Goal: Task Accomplishment & Management: Complete application form

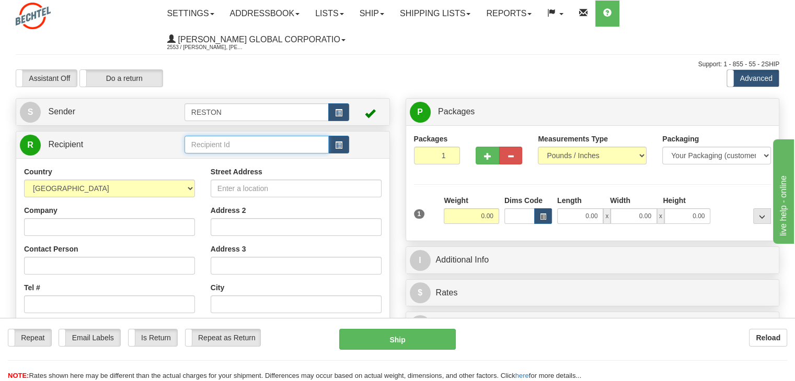
drag, startPoint x: 254, startPoint y: 154, endPoint x: 261, endPoint y: 154, distance: 6.3
click at [254, 154] on input "text" at bounding box center [256, 145] width 144 height 18
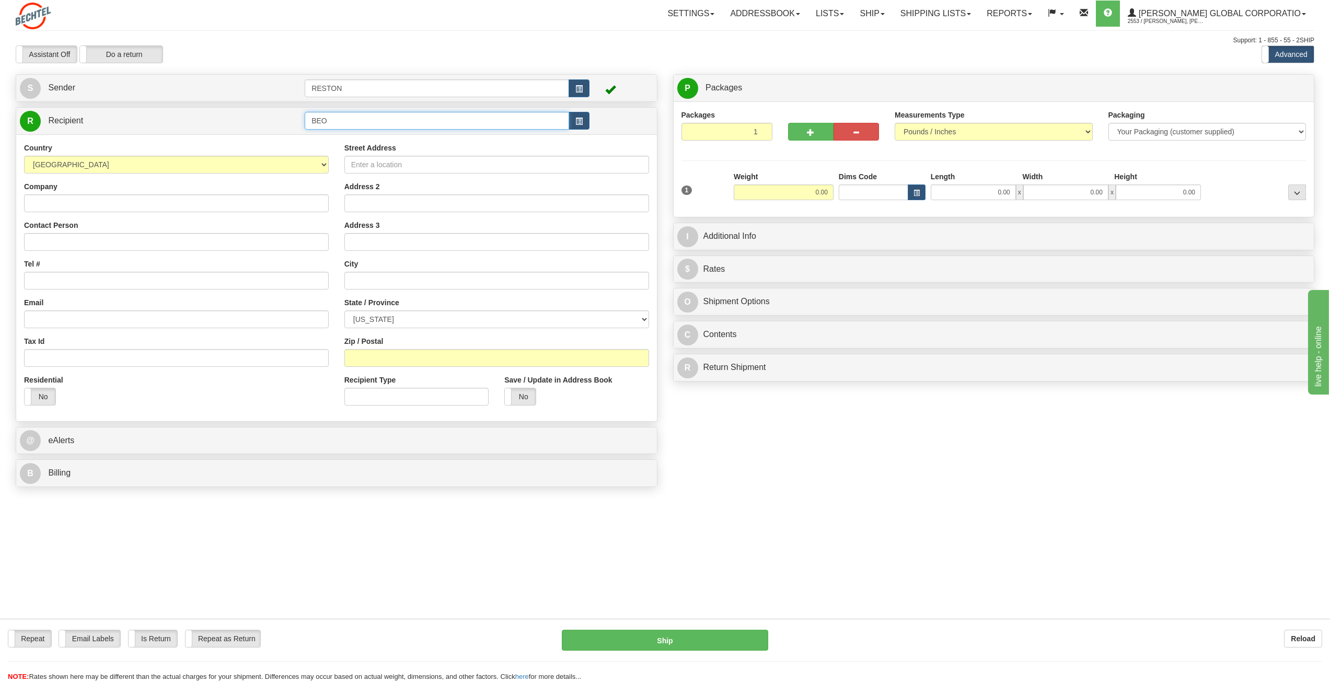
type input "BEO"
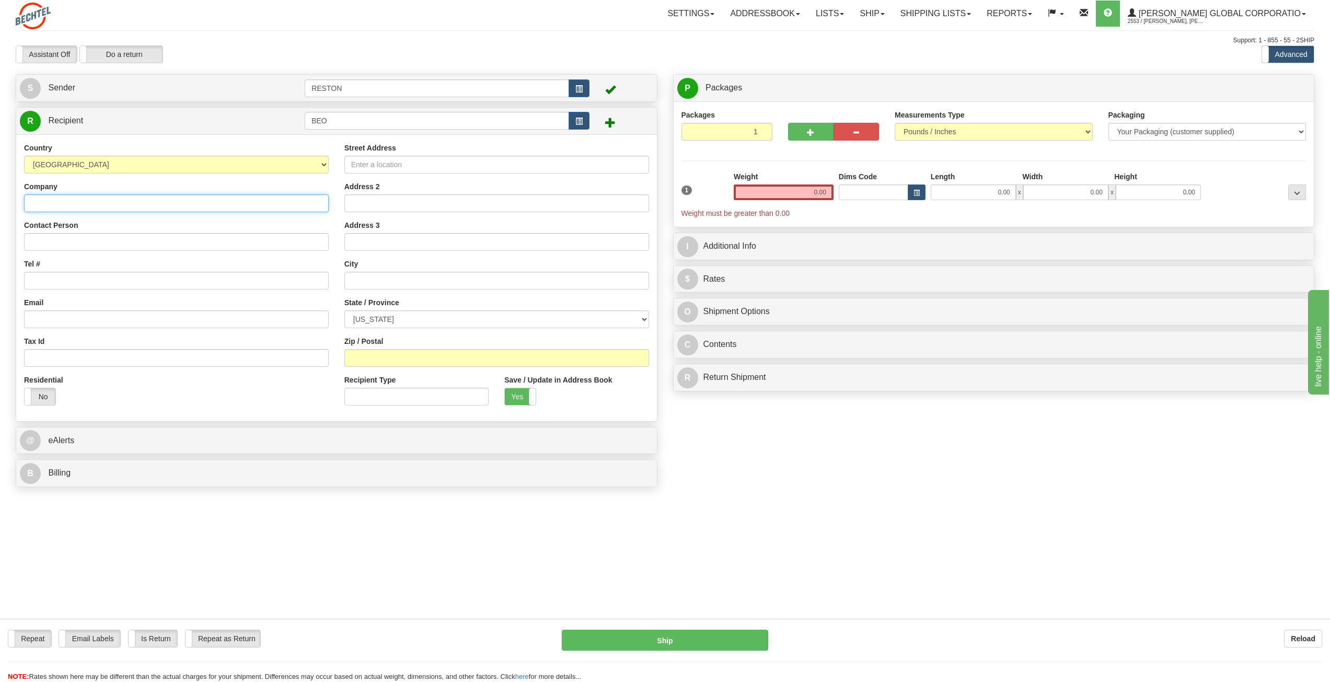
drag, startPoint x: 33, startPoint y: 196, endPoint x: 47, endPoint y: 207, distance: 17.1
click at [35, 197] on input "Company" at bounding box center [176, 203] width 305 height 18
paste input "[PERSON_NAME] Equipment Operations"
type input "[PERSON_NAME] Equipment Operations"
click at [46, 248] on input "Contact Person" at bounding box center [176, 242] width 305 height 18
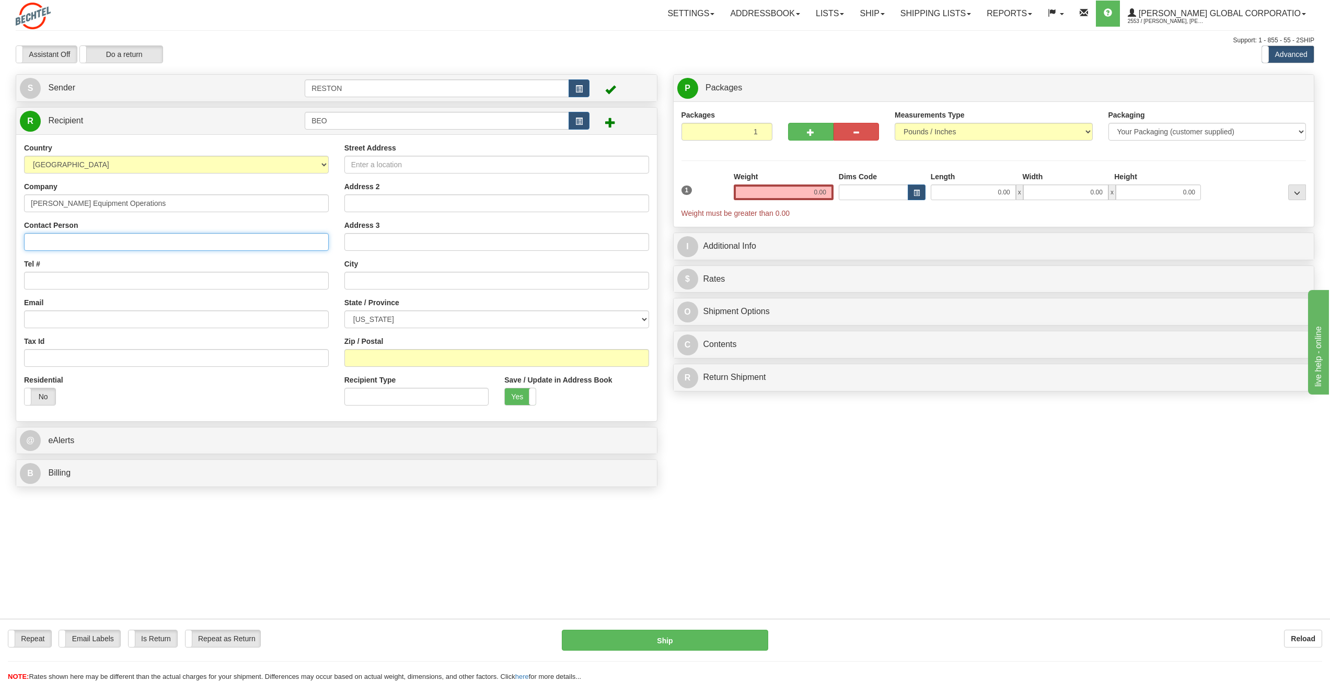
paste input "[PERSON_NAME]"
type input "[PERSON_NAME]"
click at [372, 169] on input "Street Address" at bounding box center [496, 165] width 305 height 18
paste input "[STREET_ADDRESS]"
type input "[STREET_ADDRESS]"
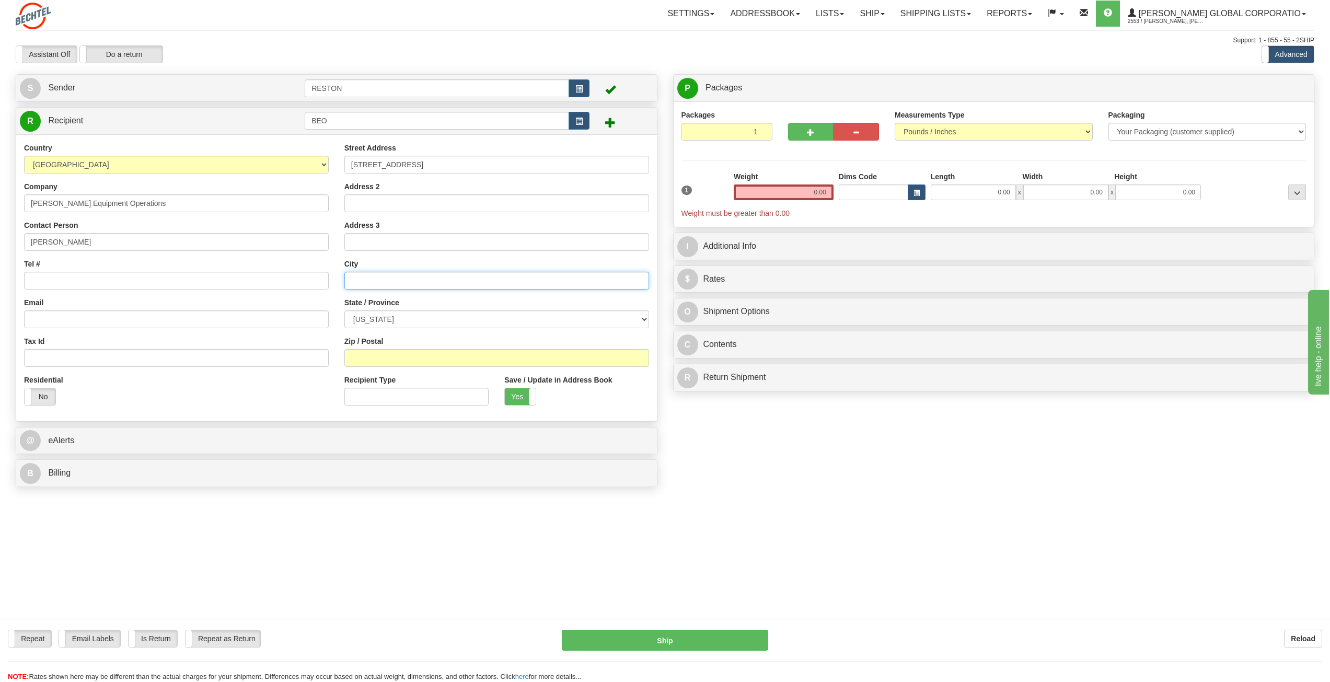
click at [375, 282] on input "text" at bounding box center [496, 281] width 305 height 18
paste input "[PERSON_NAME]"
type input "[PERSON_NAME]"
click at [383, 318] on select "[US_STATE] [US_STATE] [US_STATE] [US_STATE] Armed Forces America Armed Forces E…" at bounding box center [496, 319] width 305 height 18
select select "[GEOGRAPHIC_DATA]"
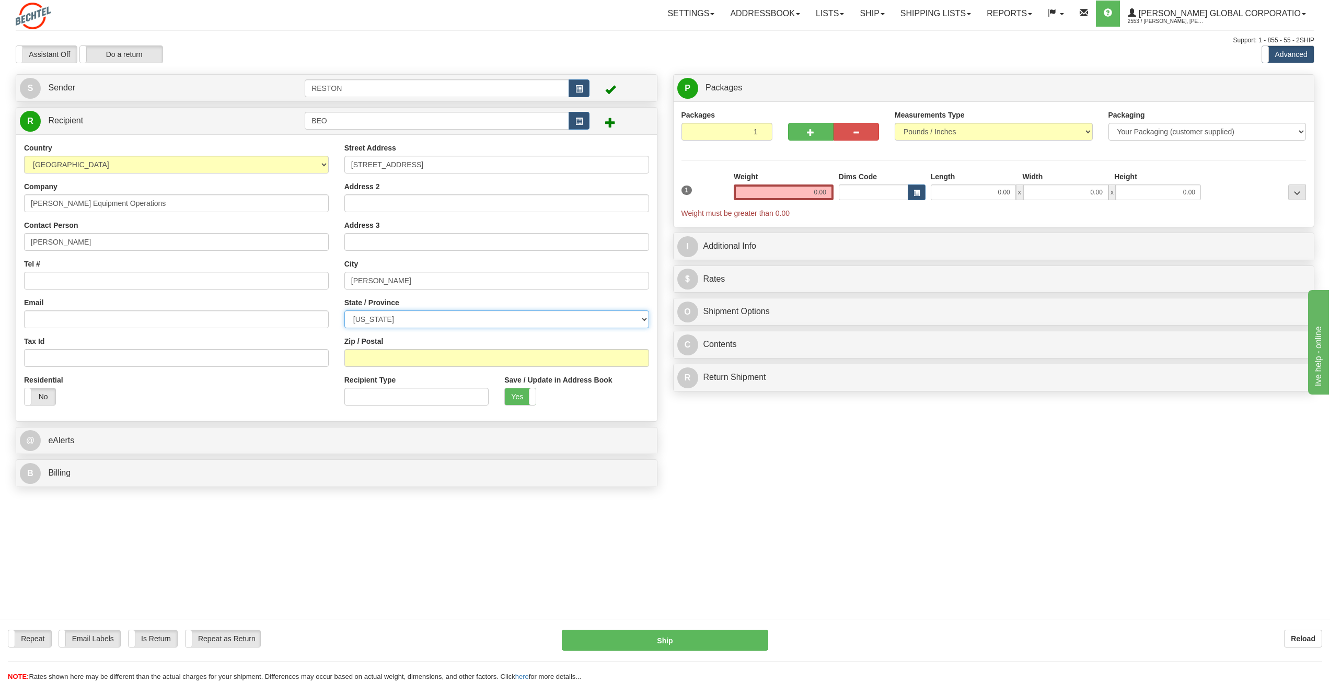
click at [344, 310] on select "[US_STATE] [US_STATE] [US_STATE] [US_STATE] Armed Forces America Armed Forces E…" at bounding box center [496, 319] width 305 height 18
click at [381, 370] on div "Street Address 1006 Park West Drive Address 2 Address 3 City Sugarland State / …" at bounding box center [496, 278] width 320 height 271
click at [380, 359] on input "Zip / Postal" at bounding box center [496, 358] width 305 height 18
type input "77478"
click at [61, 284] on input "Tel #" at bounding box center [176, 281] width 305 height 18
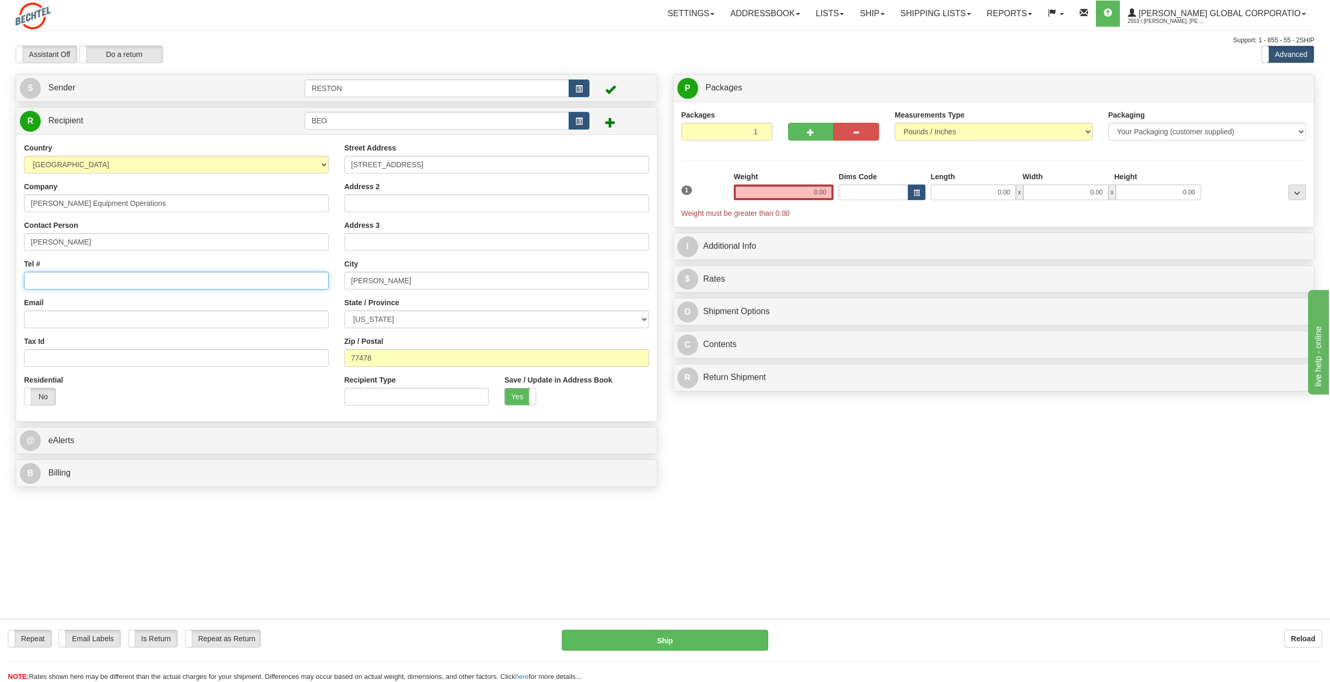
paste input "[PHONE_NUMBER]"
type input "[PHONE_NUMBER]"
drag, startPoint x: 59, startPoint y: 307, endPoint x: 61, endPoint y: 314, distance: 7.8
click at [59, 309] on div "Email" at bounding box center [176, 312] width 305 height 31
click at [62, 317] on input "Email" at bounding box center [176, 319] width 305 height 18
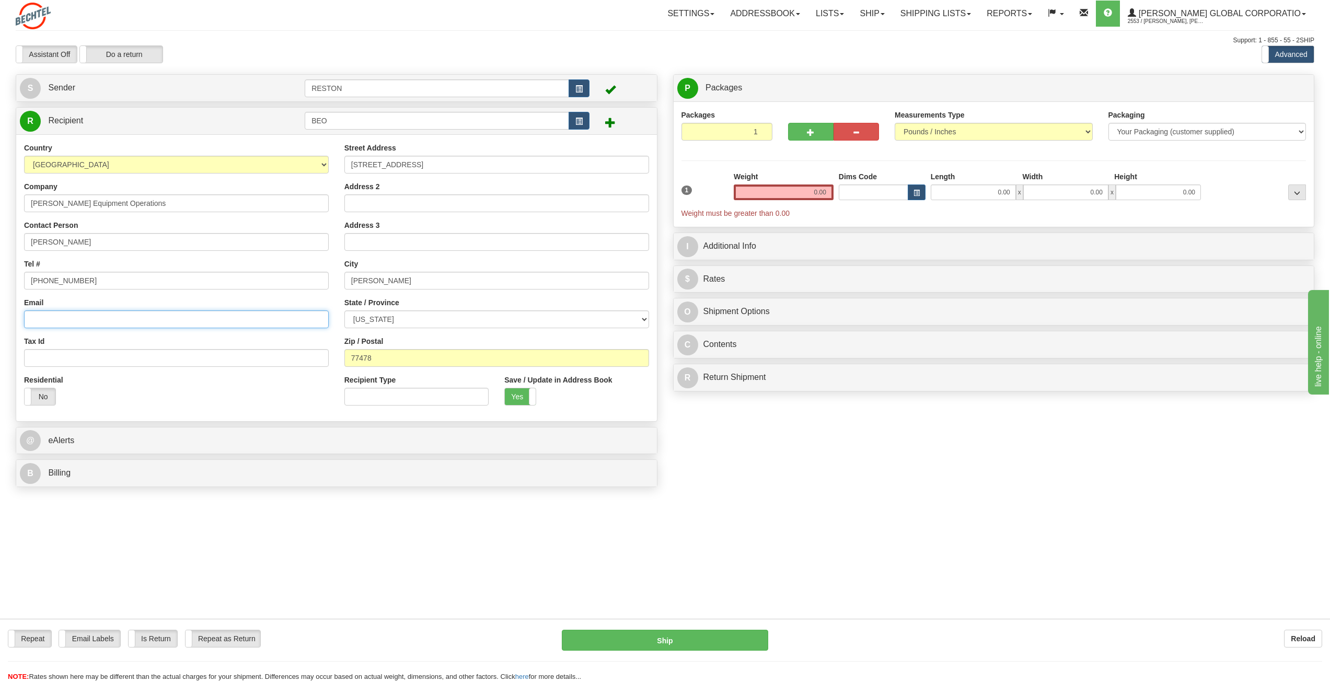
drag, startPoint x: 63, startPoint y: 319, endPoint x: 66, endPoint y: 324, distance: 5.4
click at [64, 320] on input "Email" at bounding box center [176, 319] width 305 height 18
paste input "[EMAIL_ADDRESS][PERSON_NAME][DOMAIN_NAME]"
type input "[EMAIL_ADDRESS][PERSON_NAME][DOMAIN_NAME]"
drag, startPoint x: 188, startPoint y: 352, endPoint x: 194, endPoint y: 356, distance: 7.8
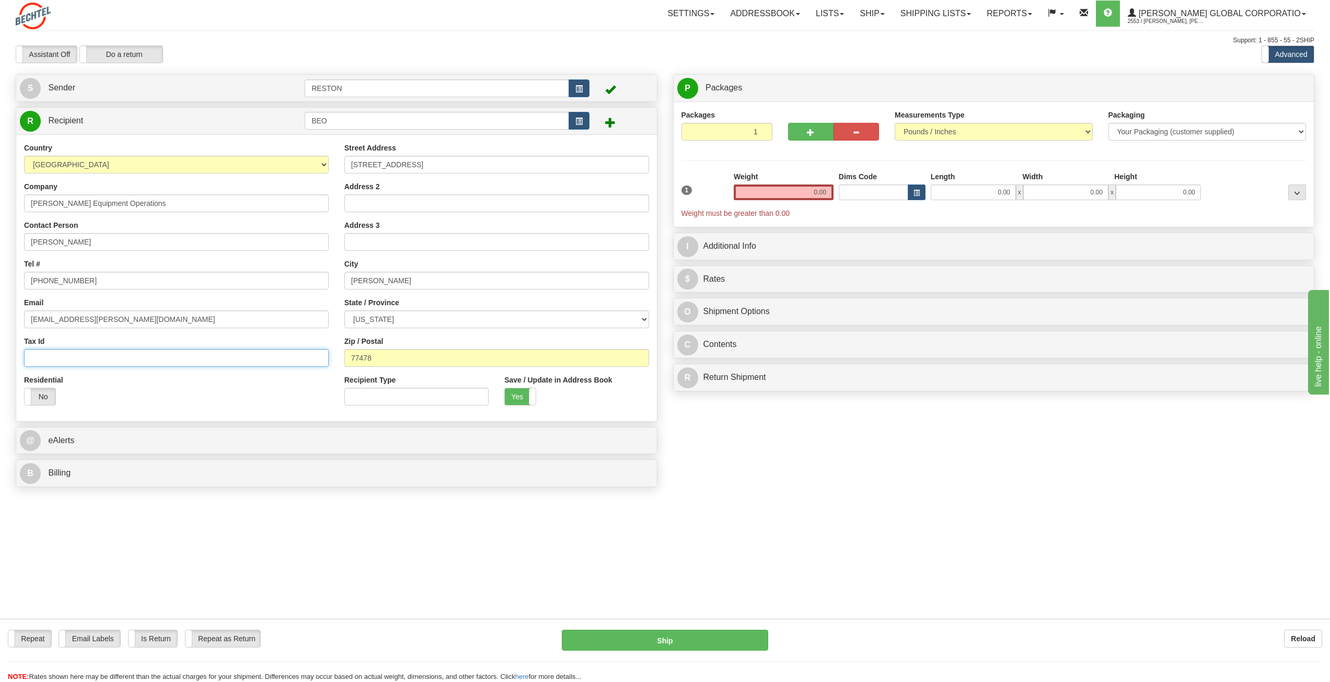
click at [190, 352] on input "Tax Id" at bounding box center [176, 358] width 305 height 18
click at [323, 381] on div "Residential Yes No" at bounding box center [176, 394] width 320 height 39
drag, startPoint x: 753, startPoint y: 133, endPoint x: 765, endPoint y: 131, distance: 12.6
click at [765, 131] on input "1" at bounding box center [726, 132] width 91 height 18
click at [760, 129] on input "2" at bounding box center [726, 132] width 91 height 18
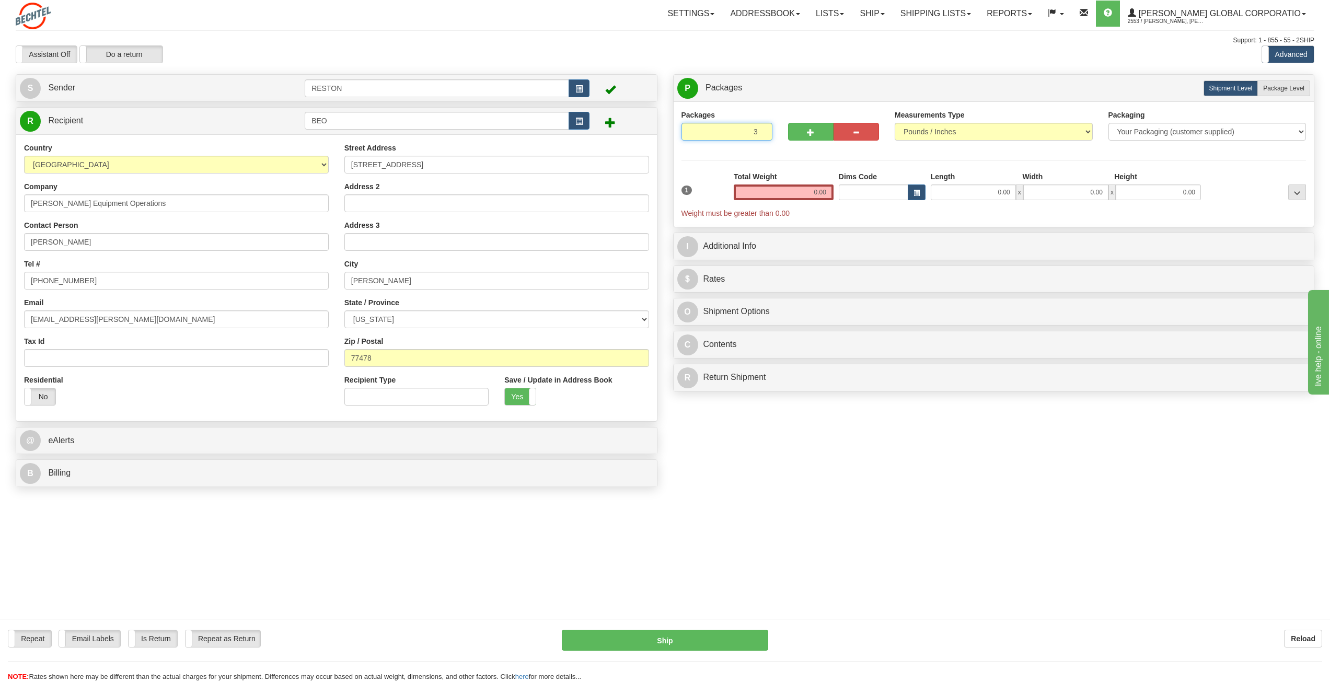
type input "3"
click at [762, 135] on input "3" at bounding box center [726, 132] width 91 height 18
drag, startPoint x: 811, startPoint y: 188, endPoint x: 837, endPoint y: 190, distance: 26.7
click at [794, 190] on div "1 Total Weight 0.00 Dims Code x" at bounding box center [994, 194] width 630 height 47
type input "3.00"
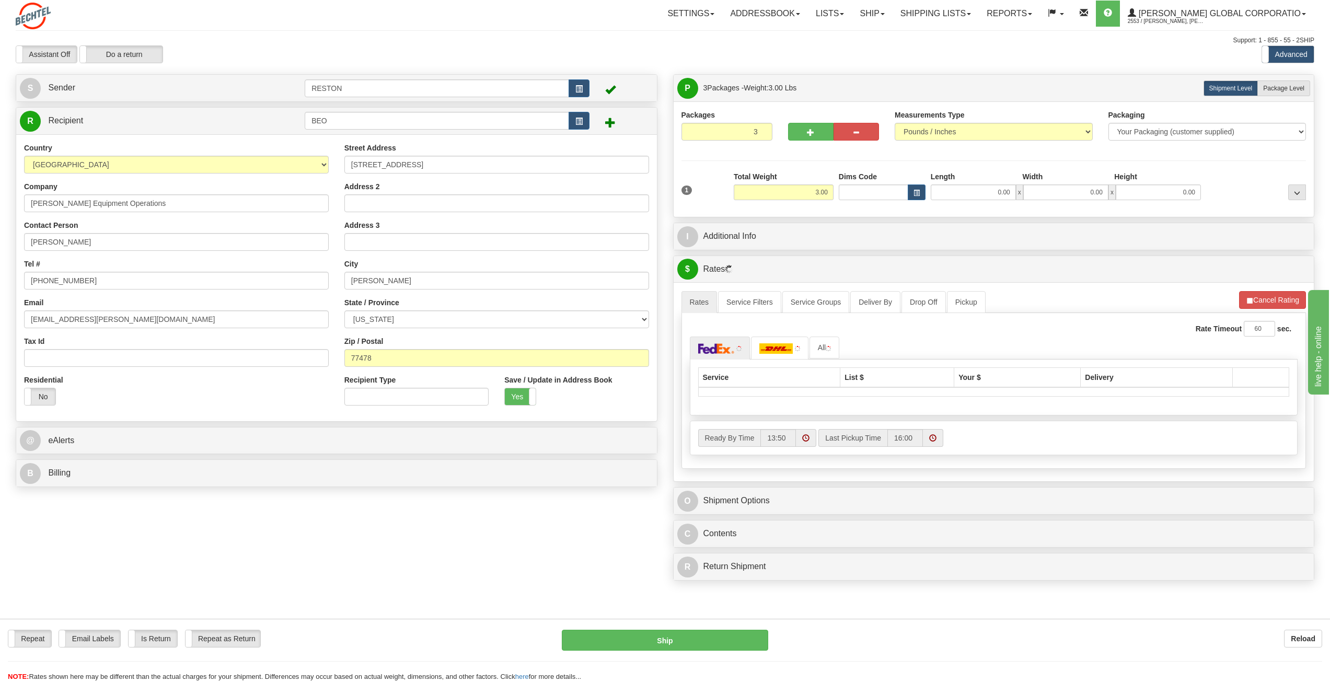
click at [757, 381] on div "Create a label for the return Create Pickup Without Label S" at bounding box center [665, 329] width 1314 height 511
drag, startPoint x: 578, startPoint y: 539, endPoint x: 596, endPoint y: 535, distance: 18.1
click at [579, 381] on div "Create a label for the return Create Pickup Without Label S" at bounding box center [665, 329] width 1314 height 511
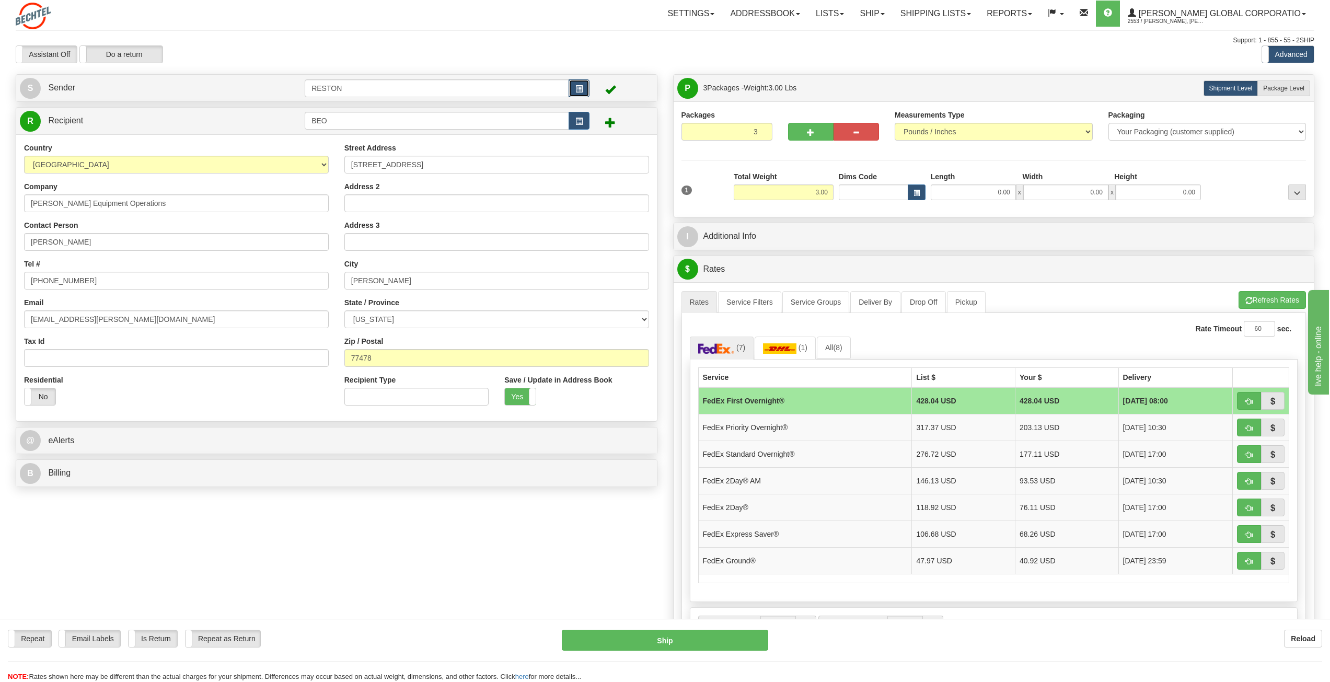
click at [578, 87] on span "button" at bounding box center [578, 89] width 7 height 7
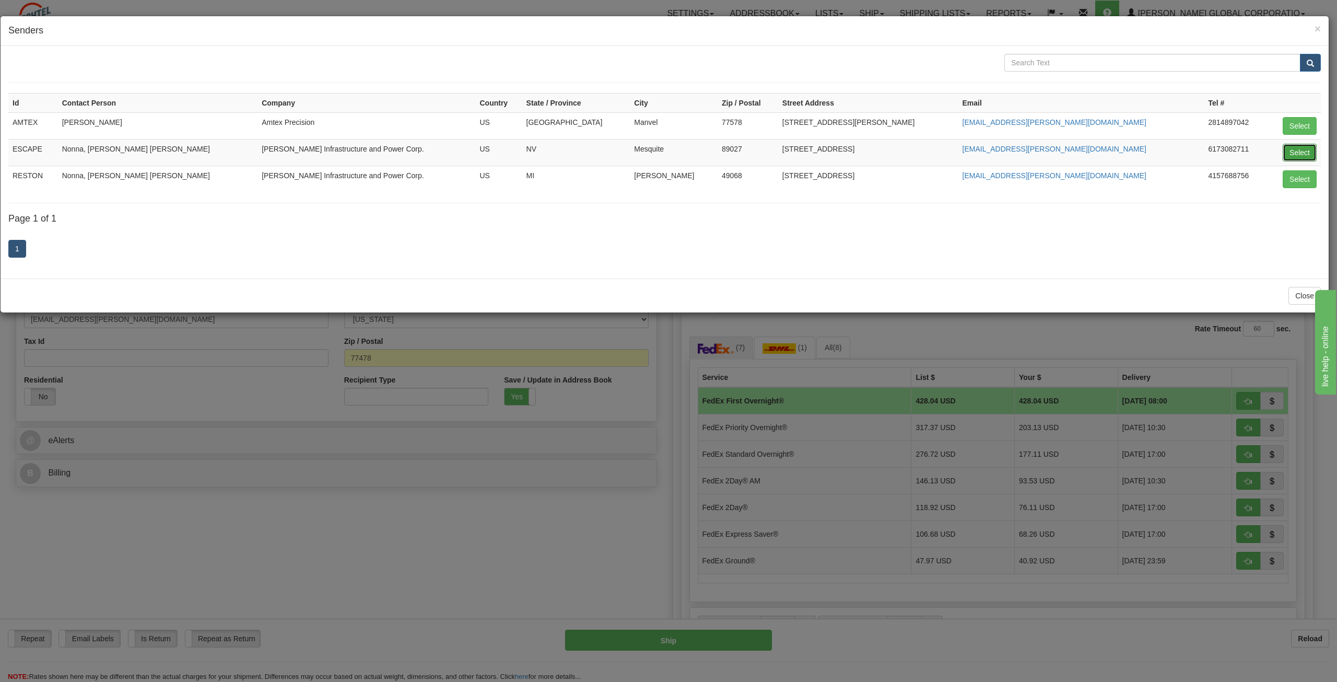
click at [794, 147] on button "Select" at bounding box center [1300, 153] width 34 height 18
type input "ESCAPE"
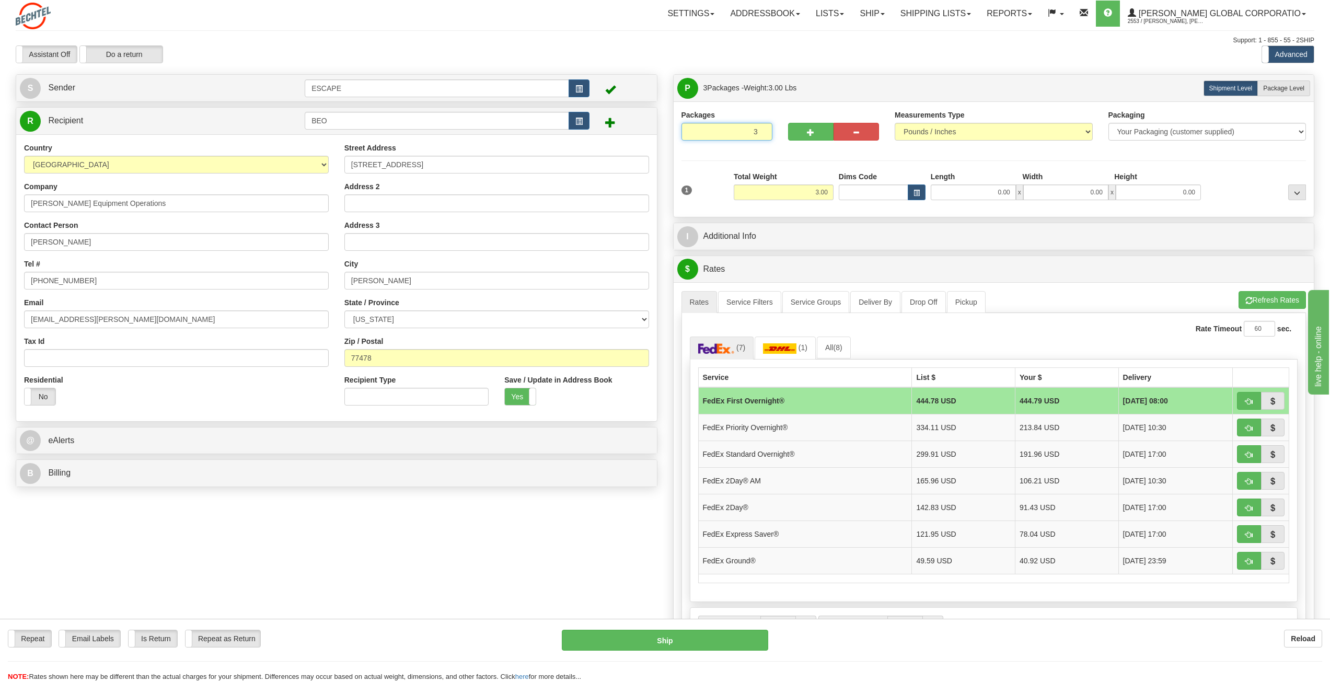
drag, startPoint x: 754, startPoint y: 129, endPoint x: 779, endPoint y: 135, distance: 26.4
click at [779, 135] on div "Packages 3 1" at bounding box center [993, 130] width 640 height 40
click at [762, 135] on input "2" at bounding box center [726, 132] width 91 height 18
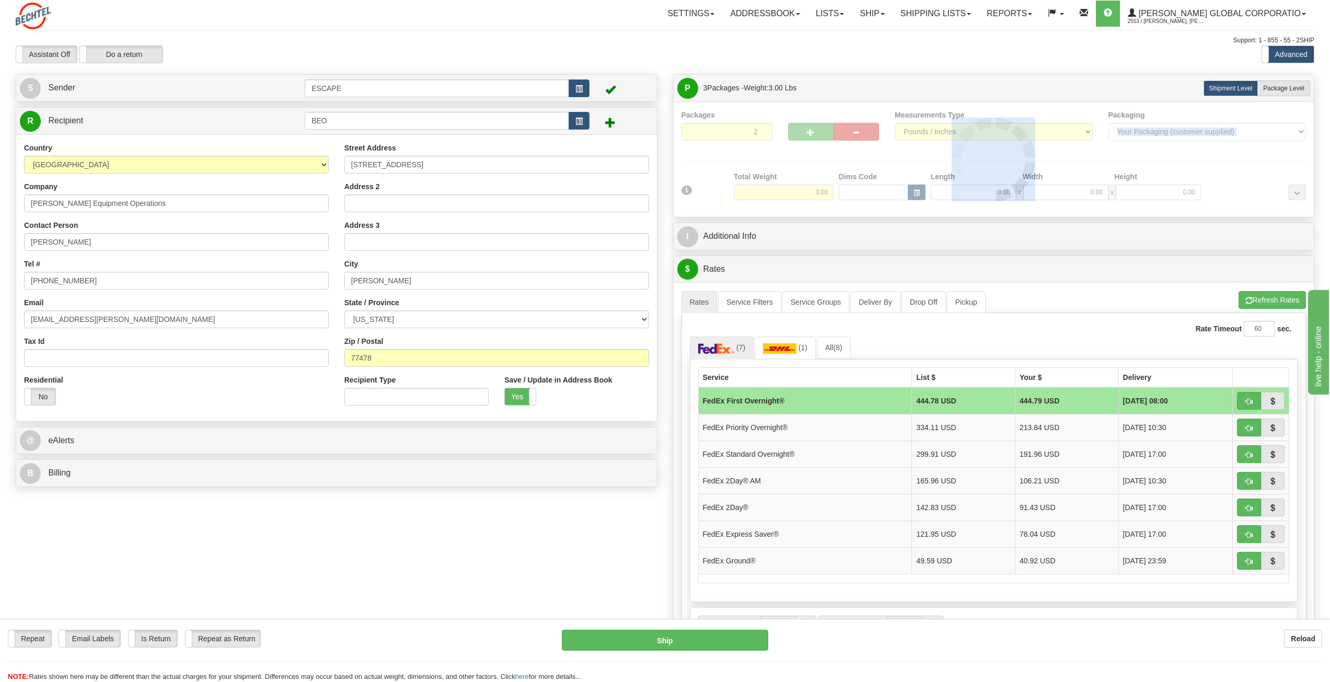
click at [762, 135] on div at bounding box center [993, 159] width 625 height 99
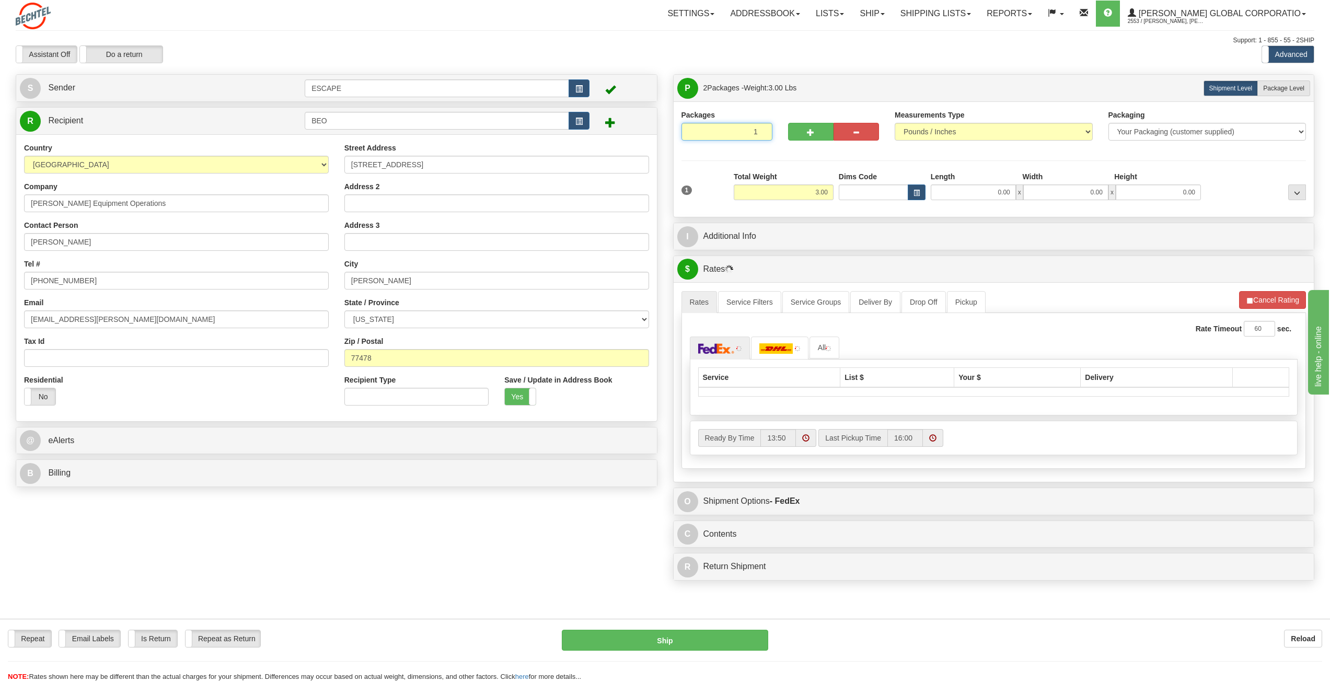
type input "1"
click at [762, 135] on input "1" at bounding box center [726, 132] width 91 height 18
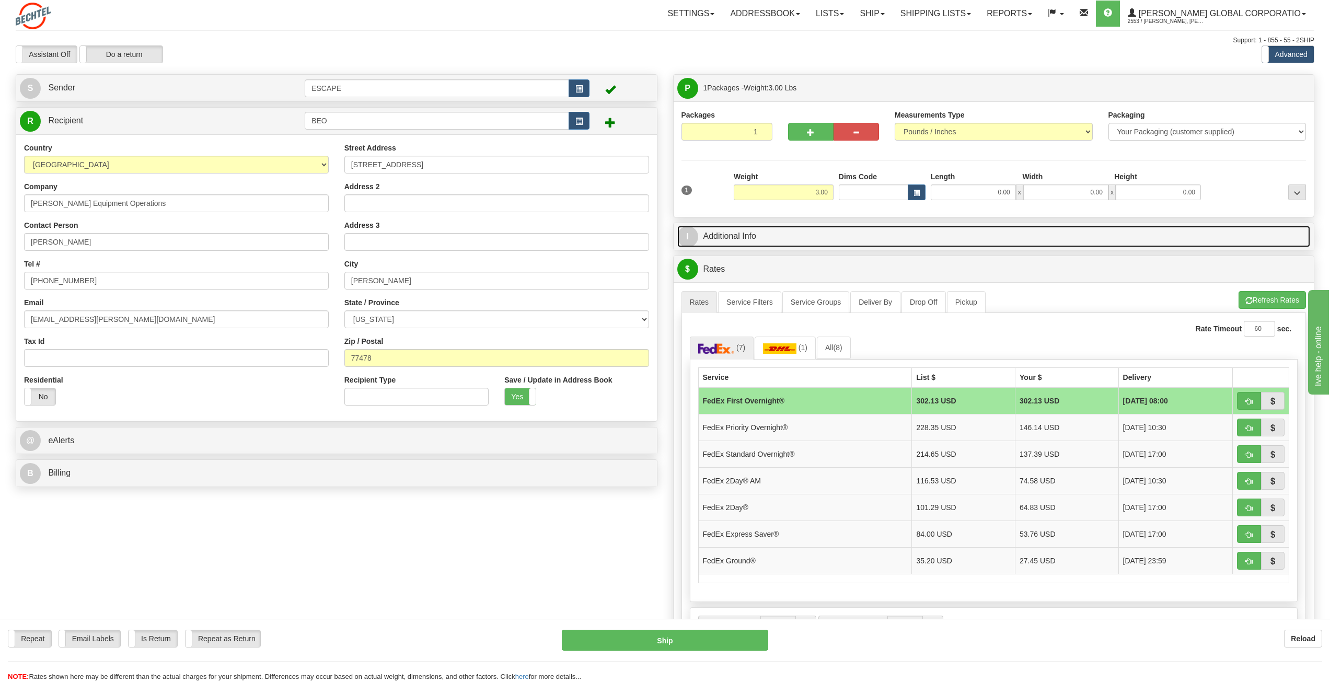
click at [762, 245] on link "I Additional Info" at bounding box center [993, 236] width 633 height 21
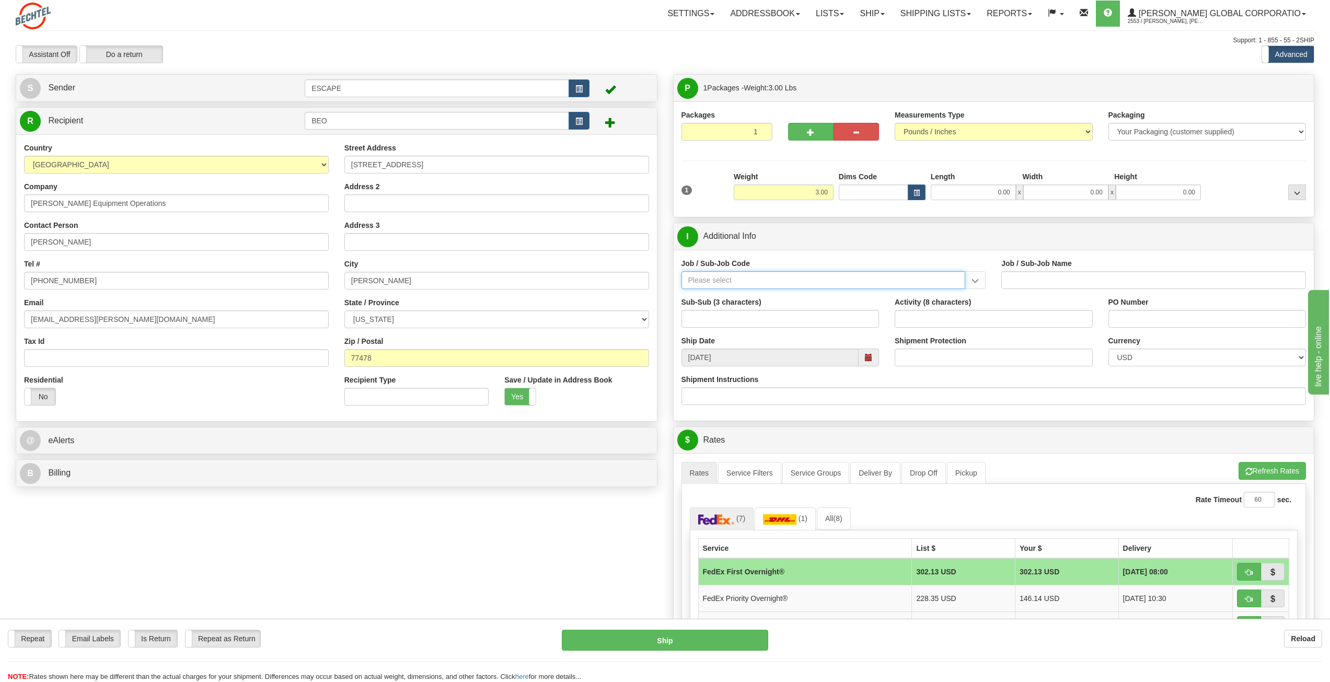
click at [753, 281] on input "Job / Sub-Job Code" at bounding box center [823, 280] width 284 height 18
click at [794, 283] on input "Job / Sub-Job Code" at bounding box center [823, 280] width 284 height 18
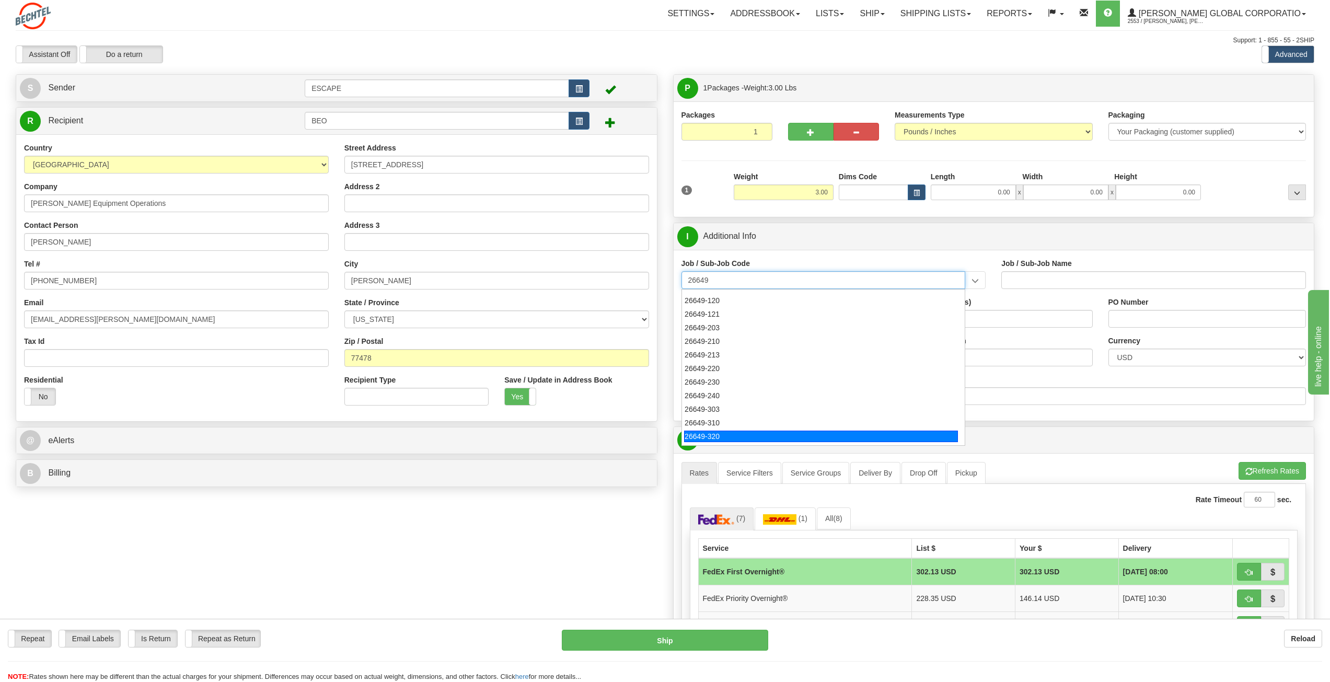
scroll to position [116, 0]
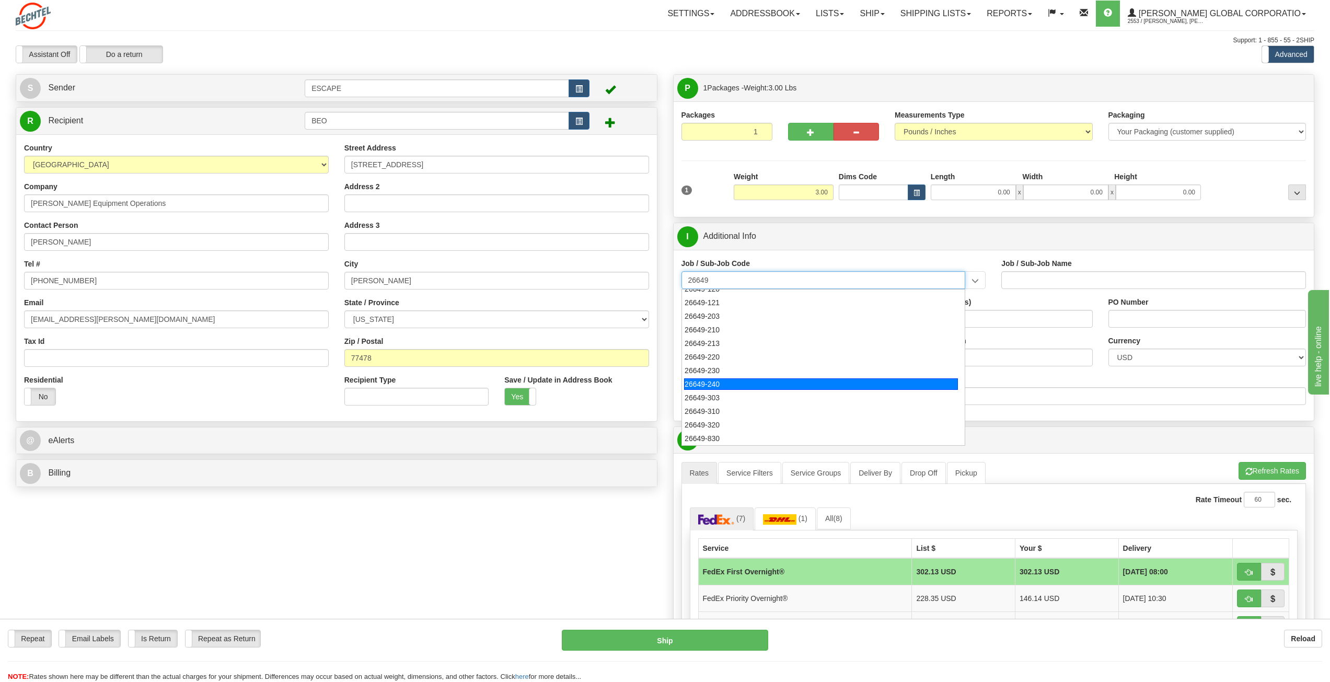
drag, startPoint x: 731, startPoint y: 387, endPoint x: 765, endPoint y: 393, distance: 34.6
click at [731, 381] on div "26649-240" at bounding box center [821, 383] width 274 height 11
type input "26649-240"
type input "ESCAPE SOLAR PROJECT - MATERIALS"
type input "26649-240"
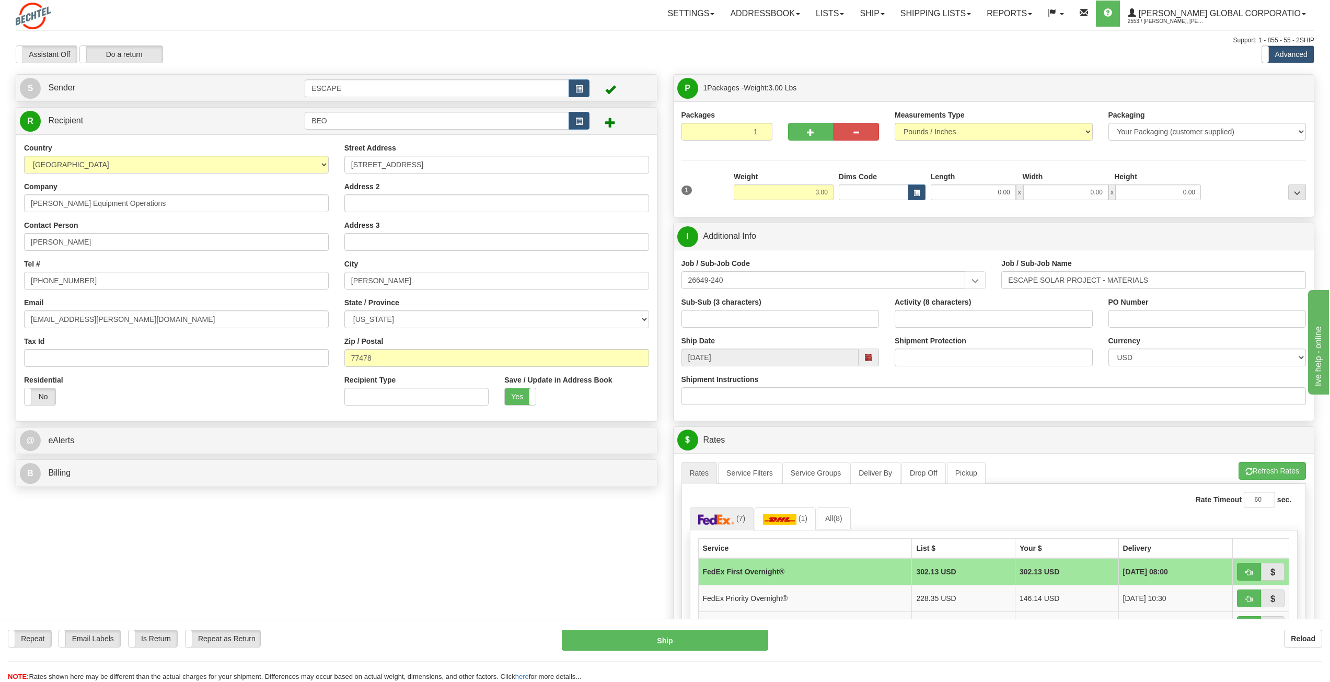
drag, startPoint x: 604, startPoint y: 527, endPoint x: 615, endPoint y: 517, distance: 15.1
click at [615, 381] on div "Create a label for the return Create Pickup Without Label S" at bounding box center [665, 508] width 1314 height 869
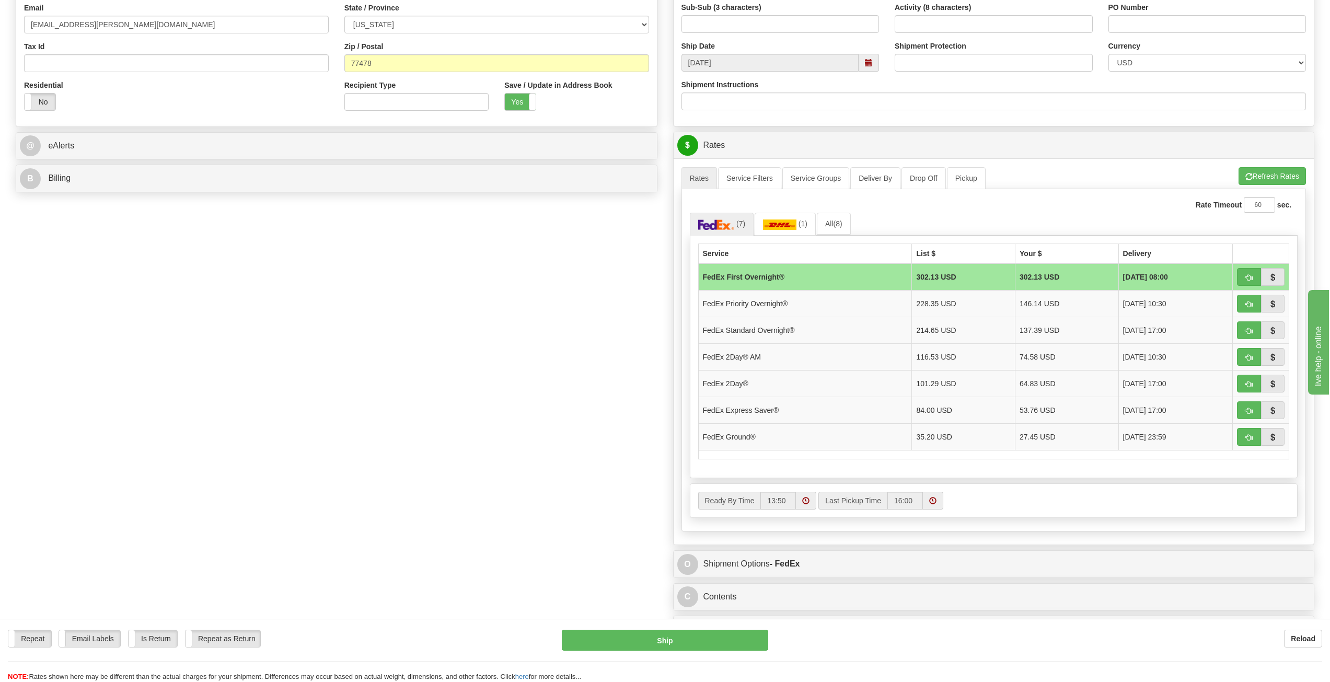
scroll to position [313, 0]
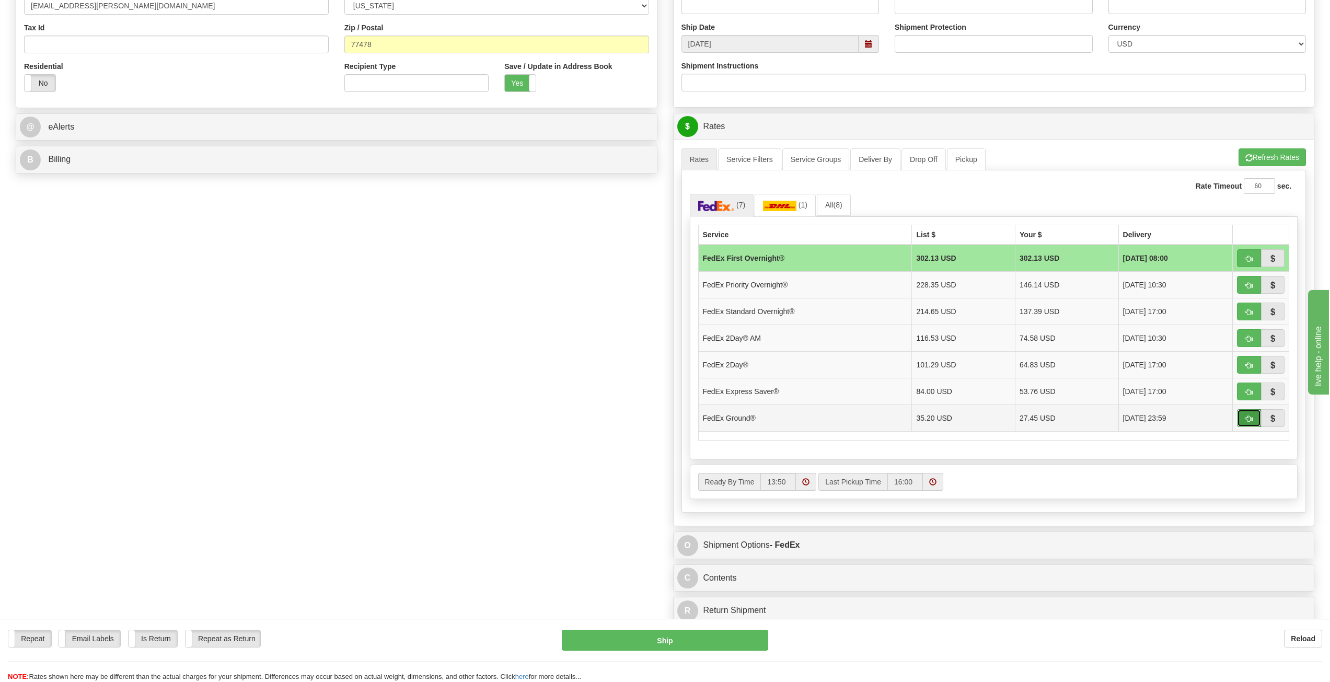
click at [794, 381] on span "button" at bounding box center [1248, 418] width 7 height 7
type input "92"
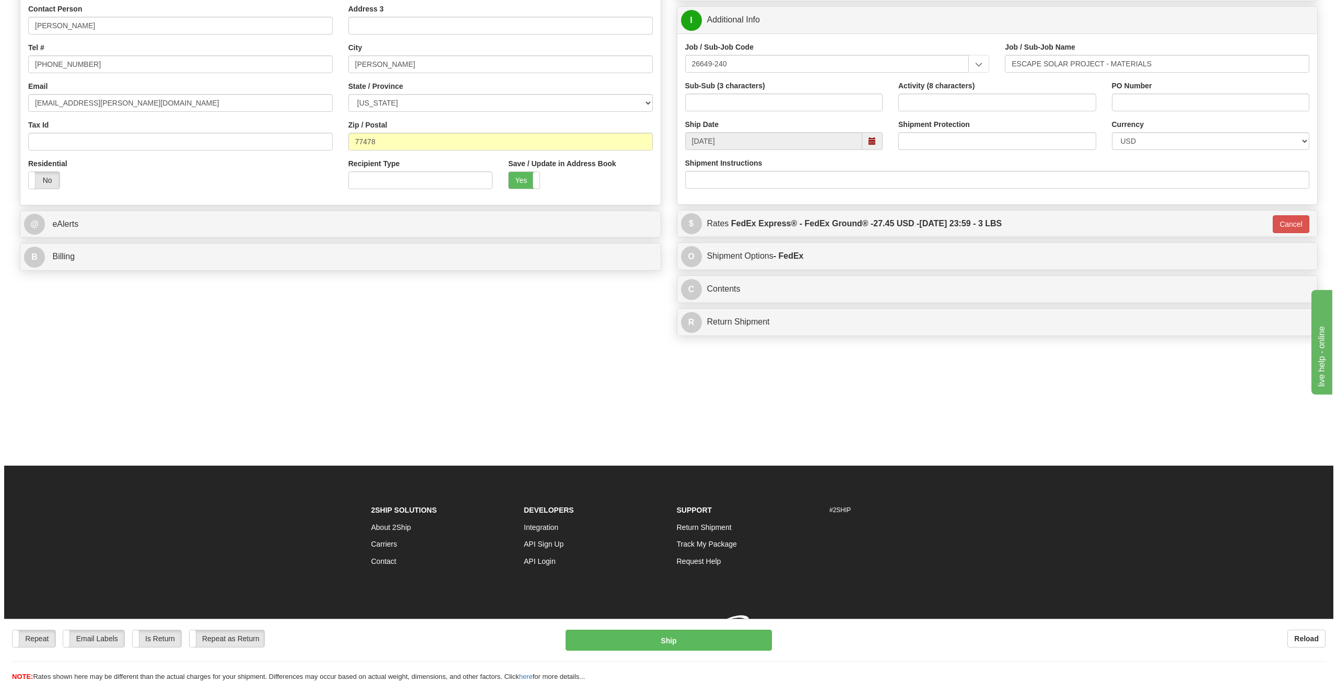
scroll to position [216, 0]
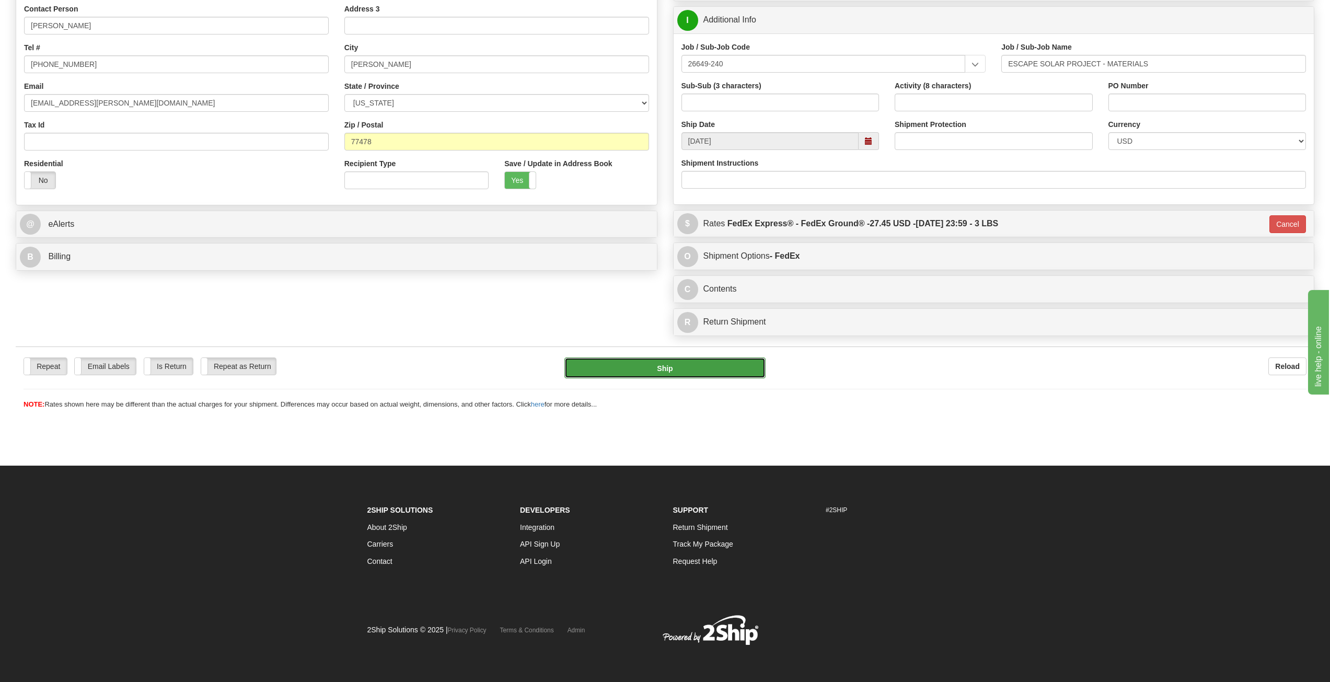
click at [678, 366] on button "Ship" at bounding box center [664, 367] width 201 height 21
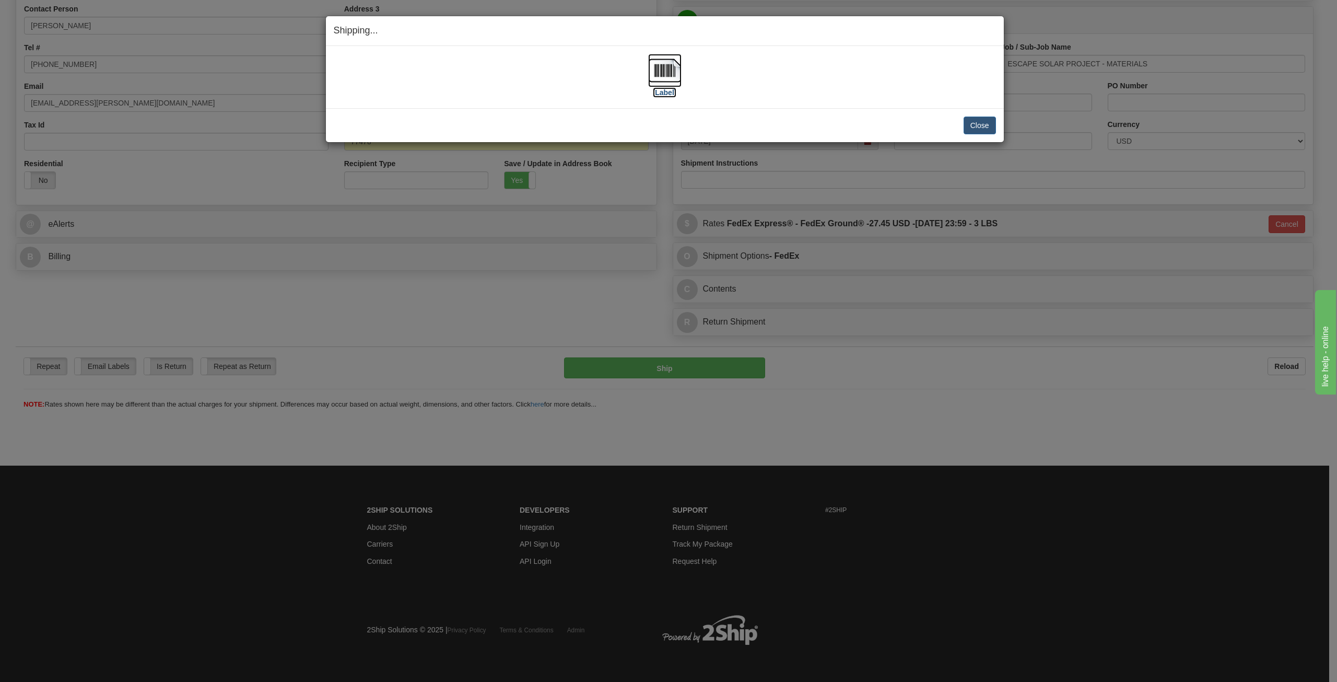
click at [662, 74] on img at bounding box center [664, 70] width 33 height 33
click at [794, 118] on button "Close" at bounding box center [980, 125] width 32 height 18
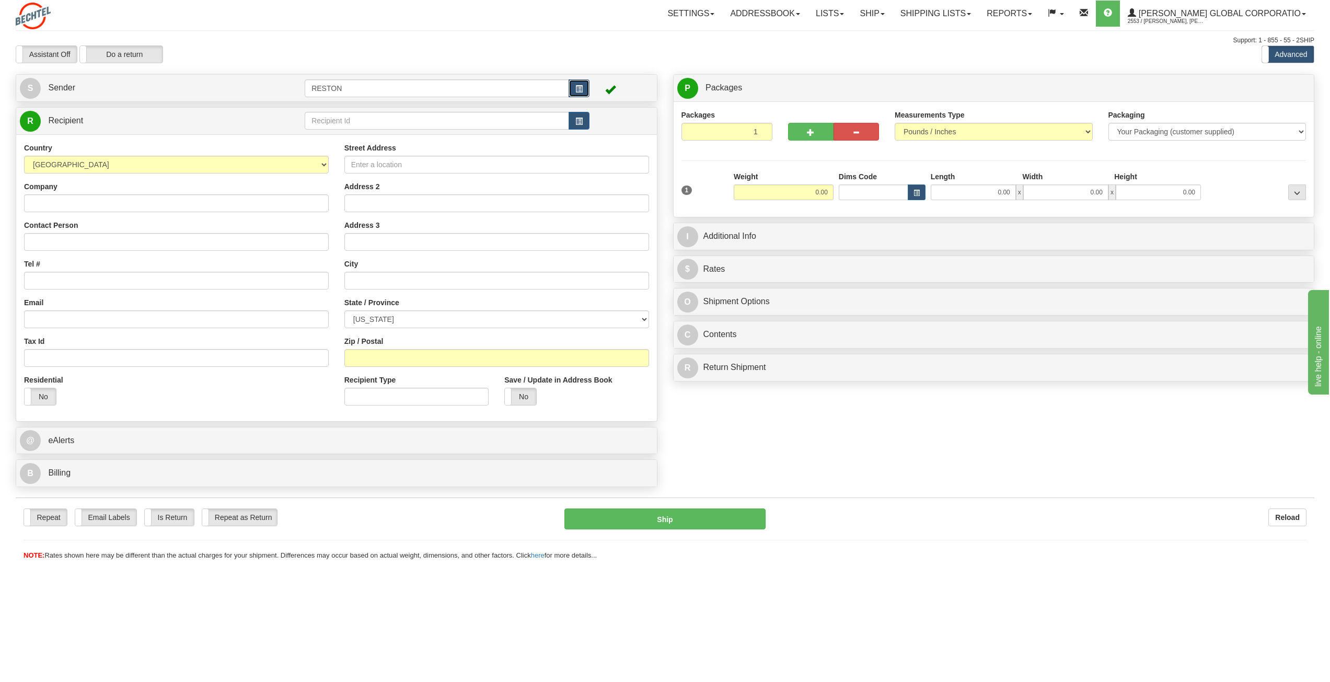
click at [583, 90] on button "button" at bounding box center [578, 88] width 21 height 18
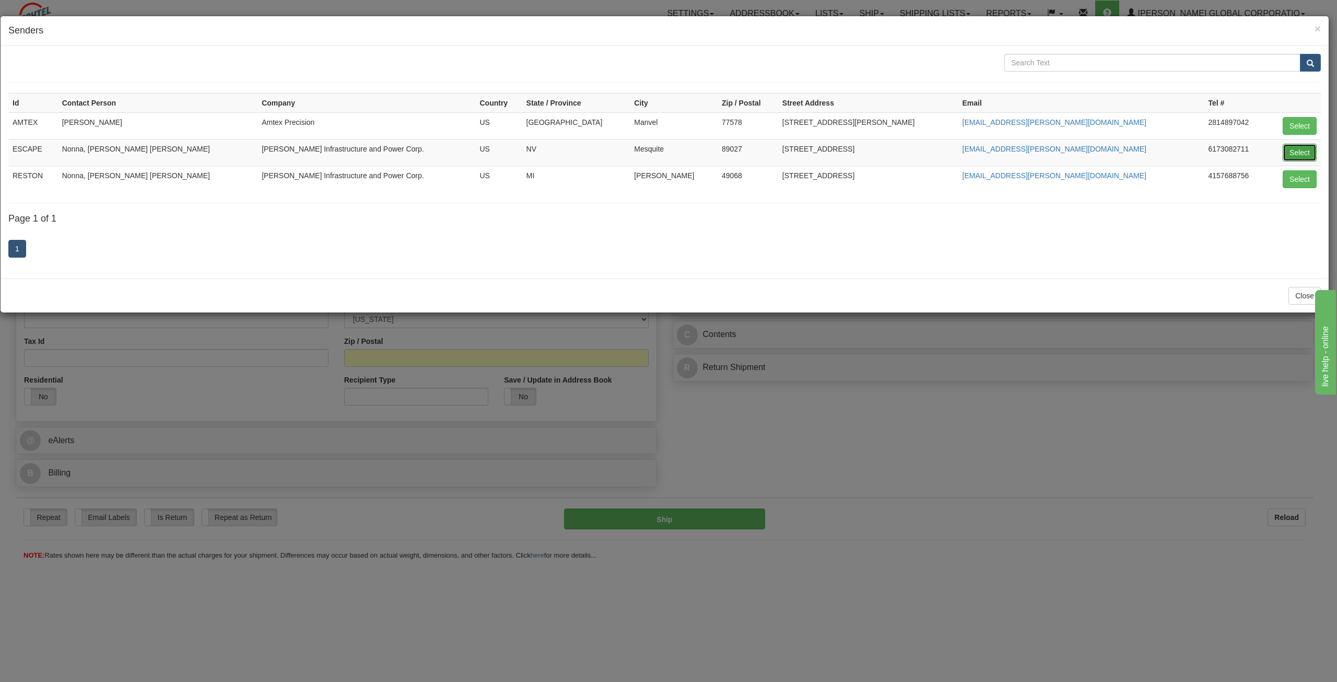
click at [1307, 147] on button "Select" at bounding box center [1300, 153] width 34 height 18
type input "ESCAPE"
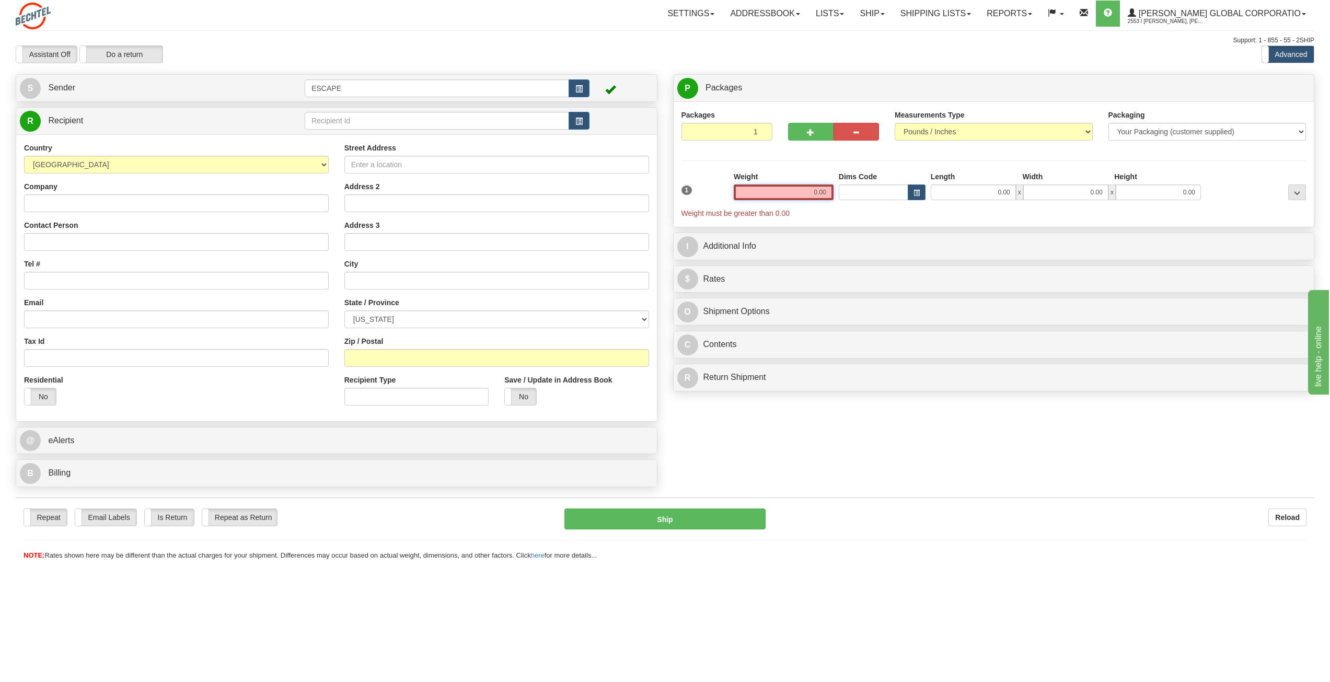
drag, startPoint x: 826, startPoint y: 190, endPoint x: 853, endPoint y: 194, distance: 27.6
click at [853, 194] on div "1 Weight 0.00 Dims Code 0.00" at bounding box center [994, 194] width 630 height 47
type input "50.00"
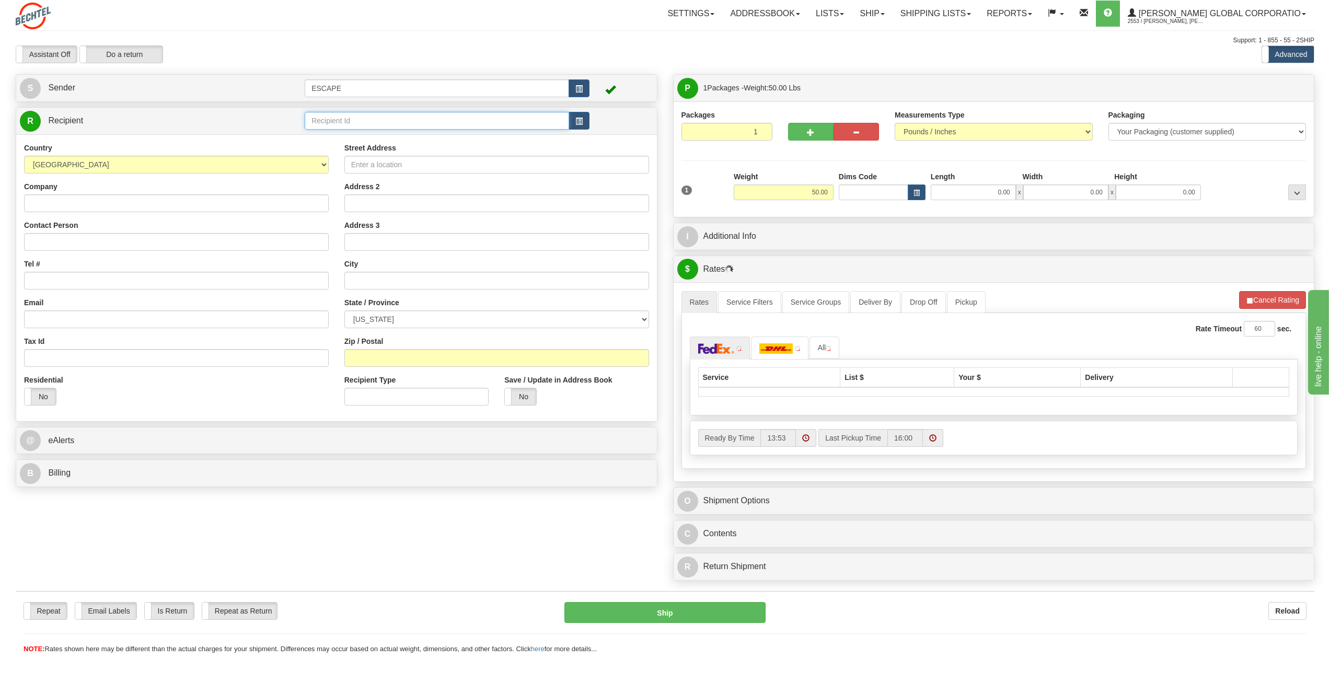
click at [342, 120] on input "text" at bounding box center [437, 121] width 264 height 18
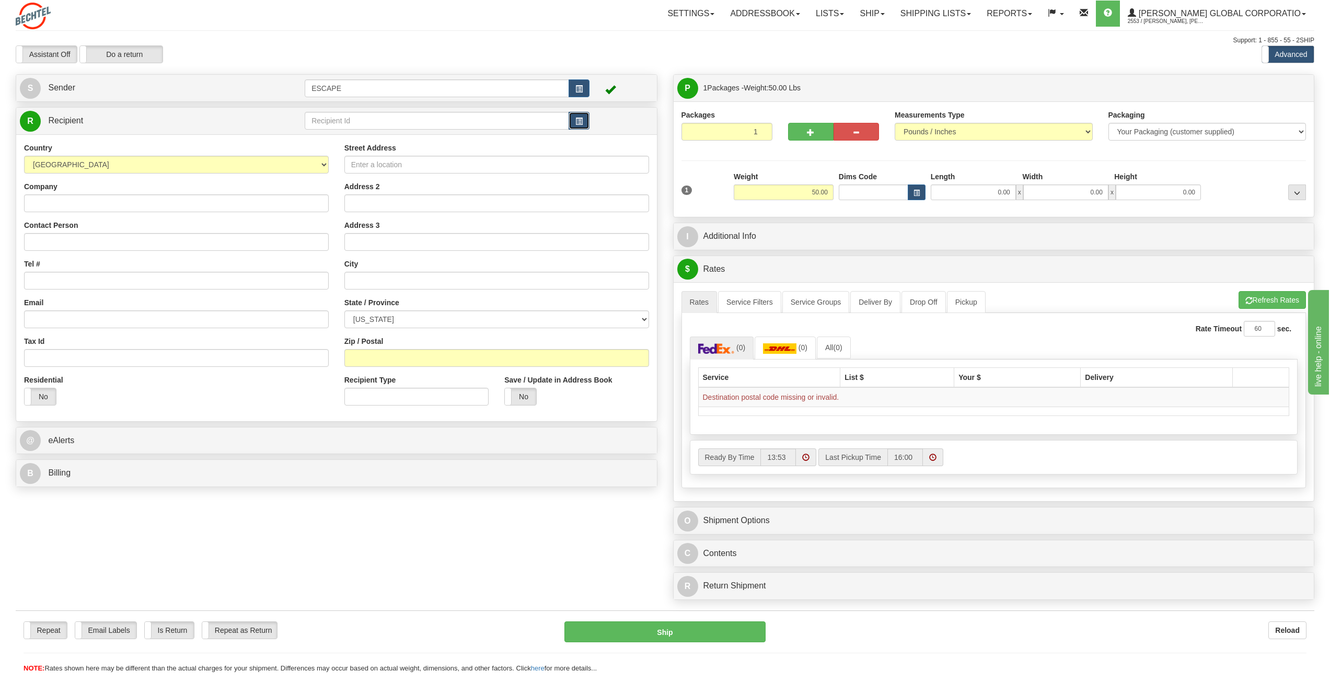
click at [577, 122] on span "button" at bounding box center [578, 121] width 7 height 7
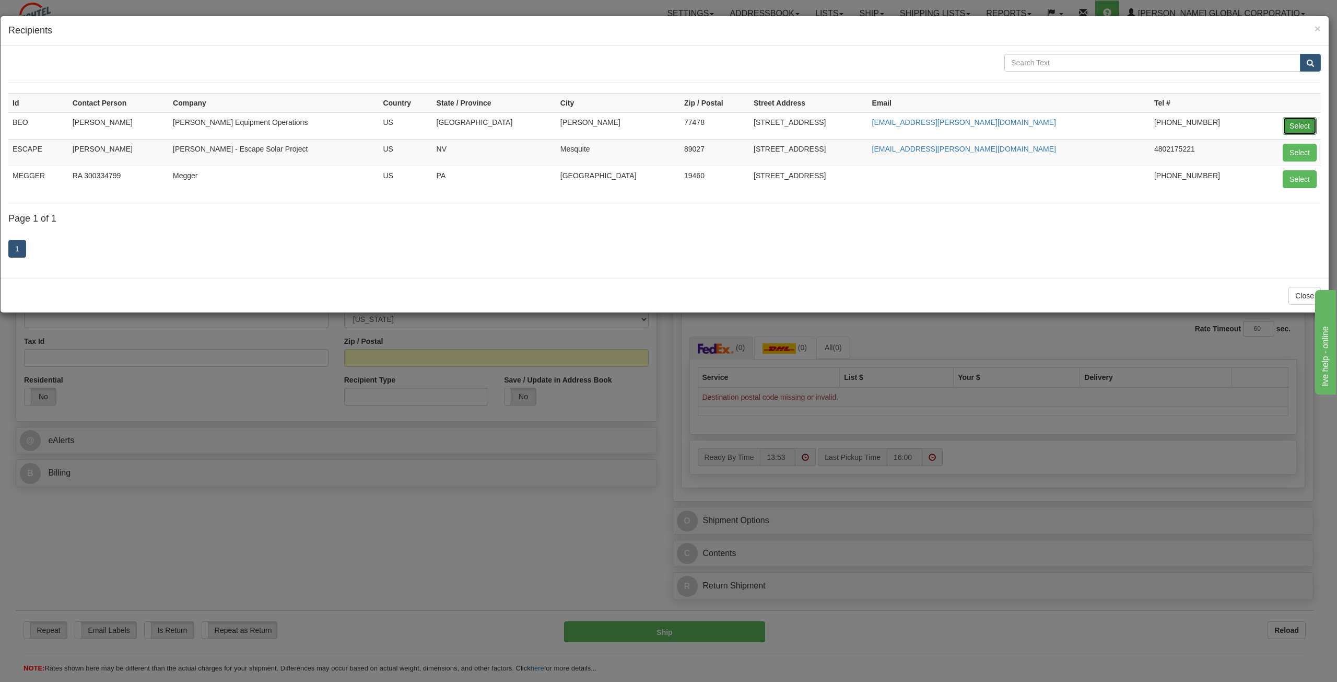
click at [1290, 123] on button "Select" at bounding box center [1300, 126] width 34 height 18
type input "BEO"
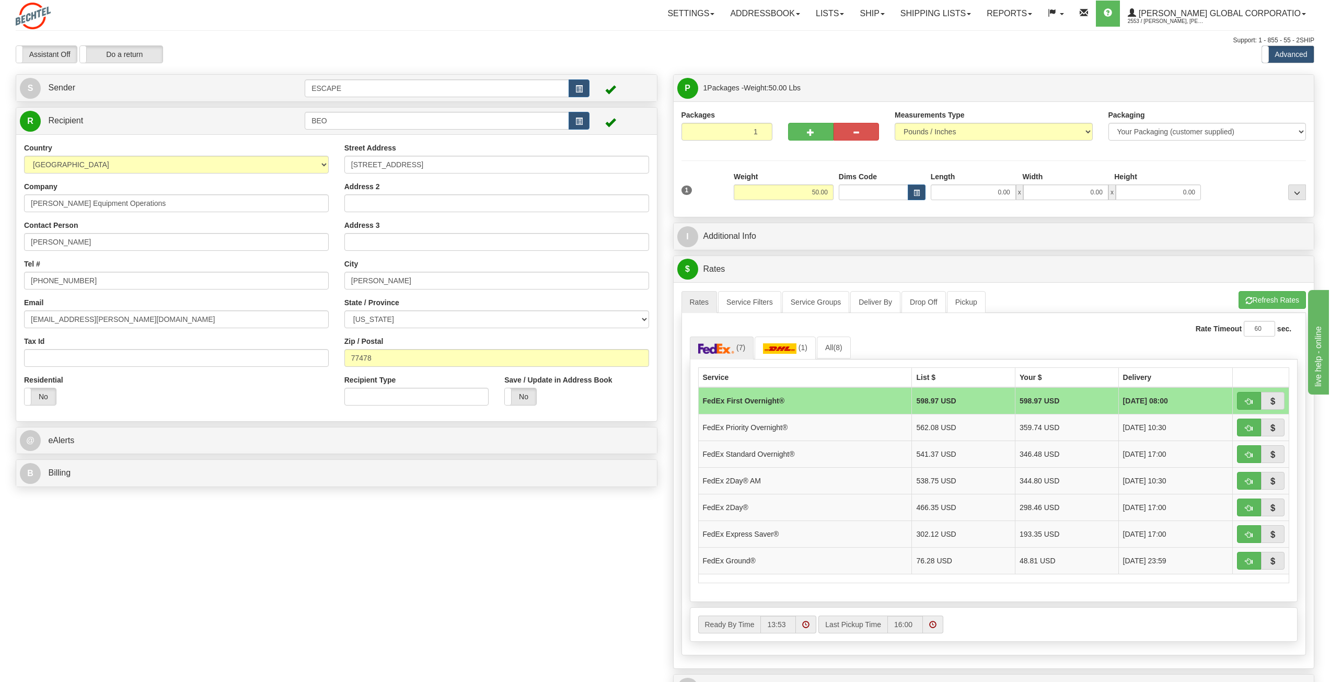
drag, startPoint x: 356, startPoint y: 539, endPoint x: 452, endPoint y: 262, distance: 293.6
click at [355, 540] on div "Create a label for the return Create Pickup Without Label S" at bounding box center [665, 423] width 1314 height 698
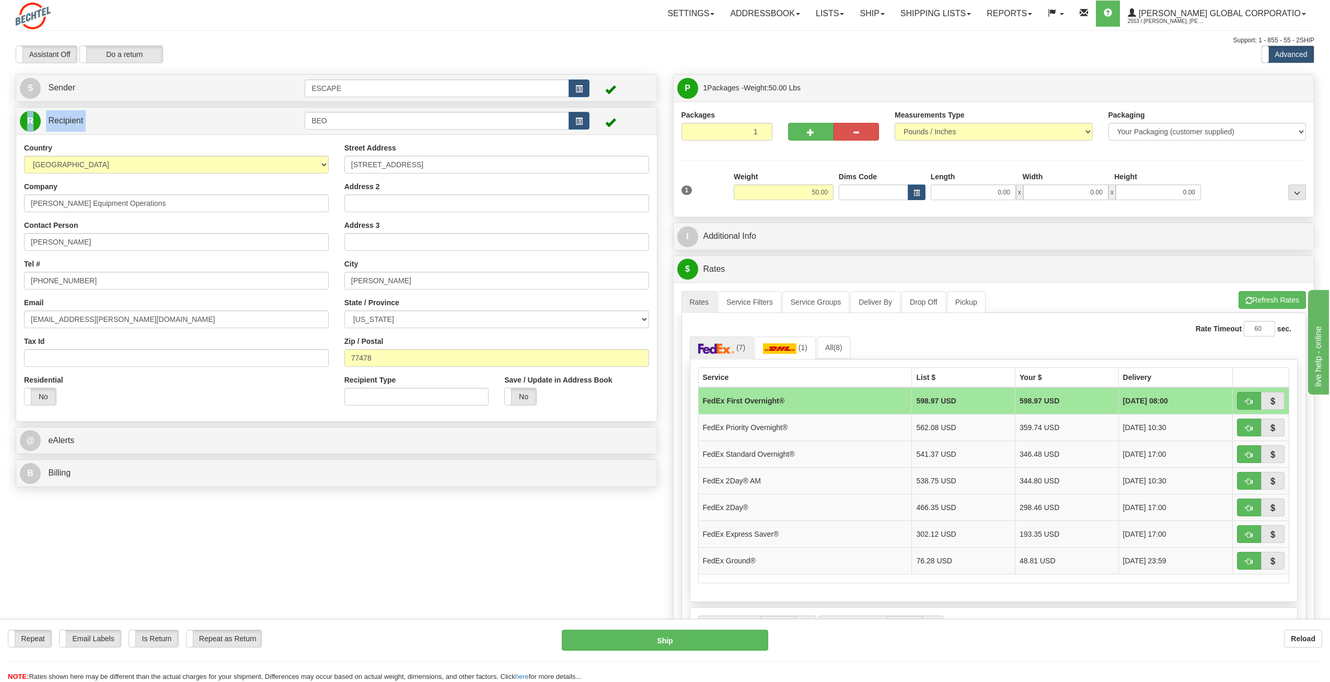
drag, startPoint x: 360, startPoint y: 109, endPoint x: 351, endPoint y: 122, distance: 15.7
click at [343, 116] on div "R Recipient BEO" at bounding box center [336, 121] width 640 height 27
drag, startPoint x: 349, startPoint y: 122, endPoint x: 276, endPoint y: 123, distance: 73.1
click at [276, 123] on tr "R Recipient BEO" at bounding box center [336, 120] width 633 height 21
drag, startPoint x: 390, startPoint y: 121, endPoint x: 255, endPoint y: 118, distance: 134.8
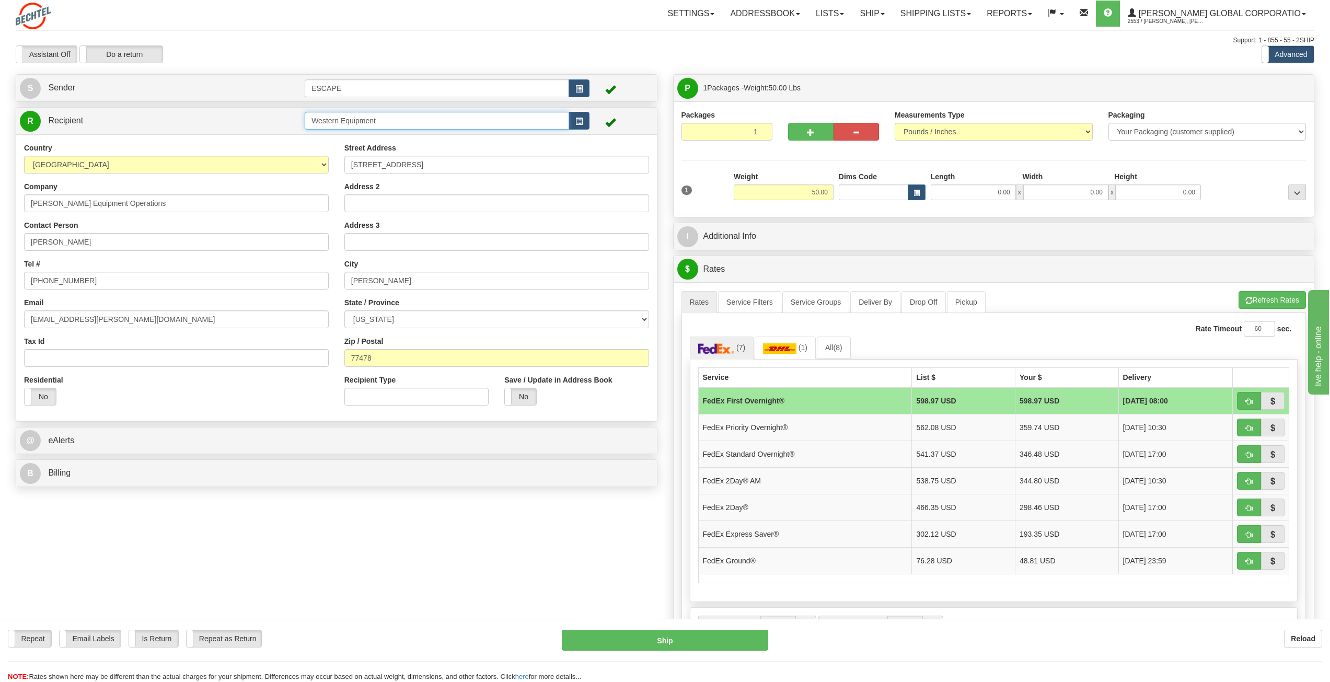
click at [259, 120] on tr "R Recipient Western Equipment" at bounding box center [336, 120] width 633 height 21
type input "Western Equipment"
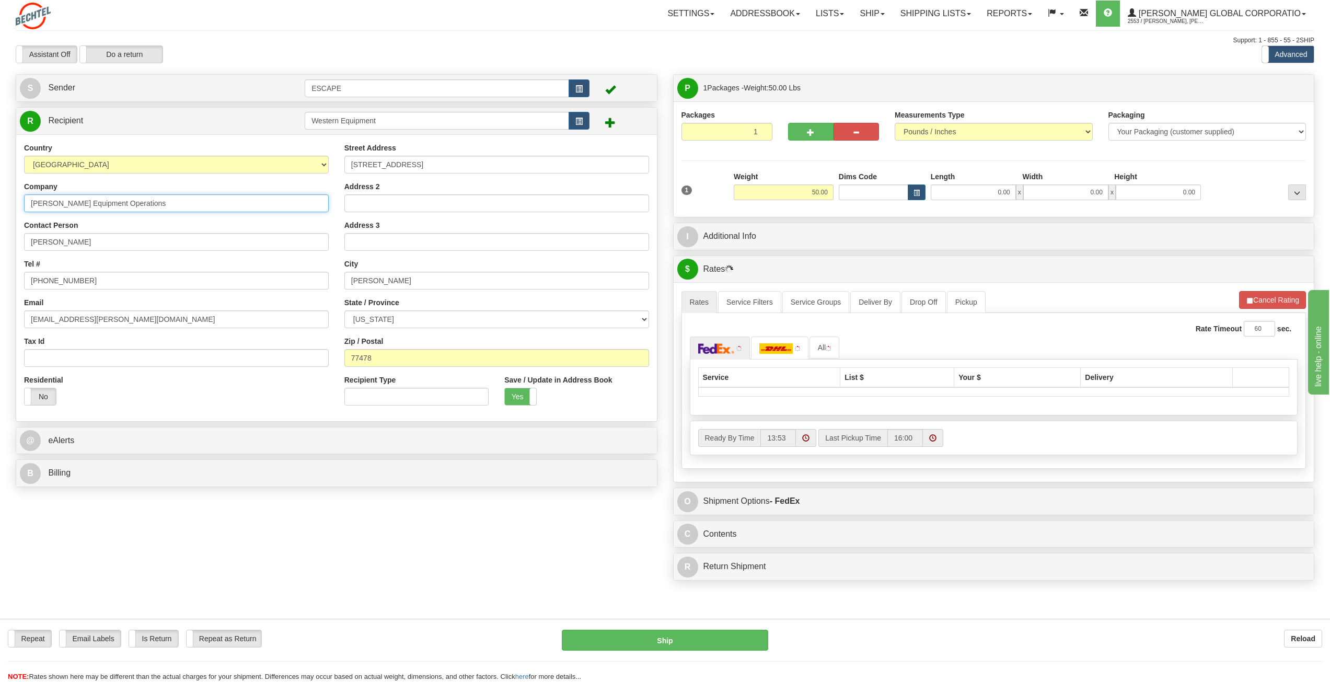
drag, startPoint x: 136, startPoint y: 205, endPoint x: -41, endPoint y: 216, distance: 177.4
click at [0, 216] on html "Training Course Close Toggle navigation Settings Shipping Preferences New Sende…" at bounding box center [665, 341] width 1330 height 682
paste input "Western Equipment"
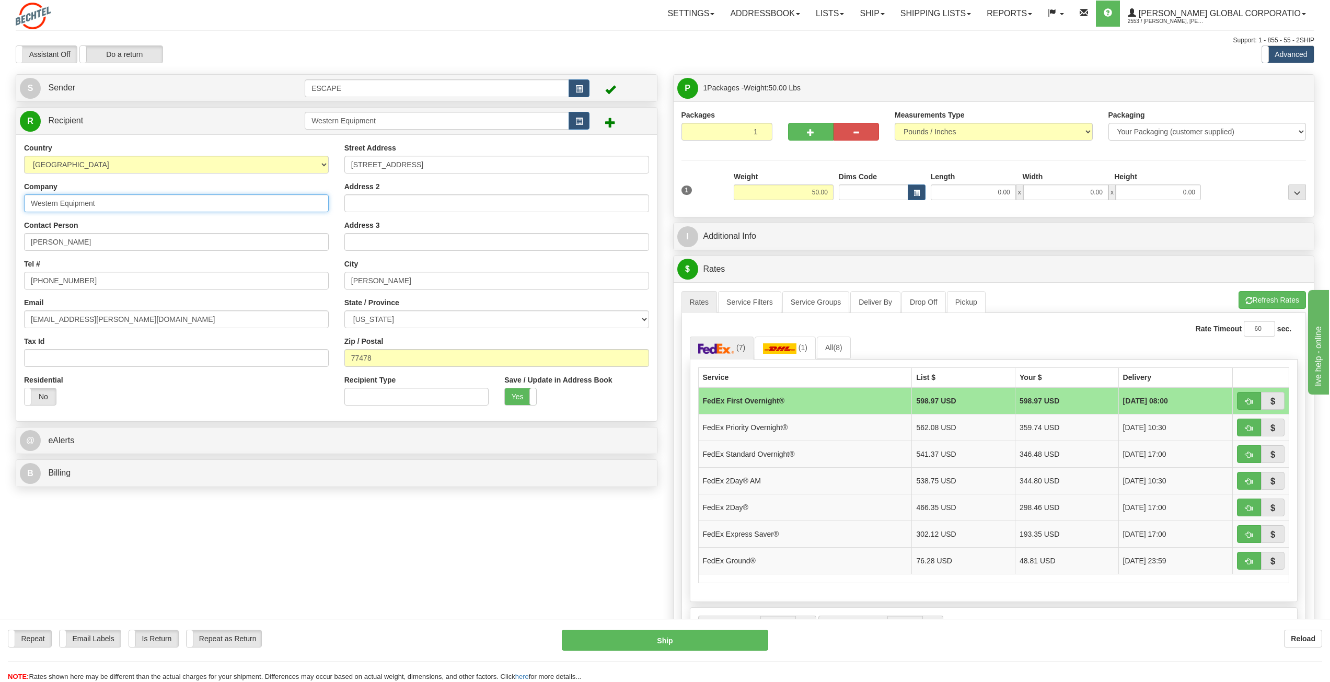
type input "Western Equipment"
click at [85, 247] on input "[PERSON_NAME]" at bounding box center [176, 242] width 305 height 18
drag, startPoint x: 95, startPoint y: 243, endPoint x: -31, endPoint y: 240, distance: 126.5
click at [0, 240] on html "Training Course Close Toggle navigation Settings Shipping Preferences New Sende…" at bounding box center [665, 341] width 1330 height 682
paste input "[PERSON_NAME]"
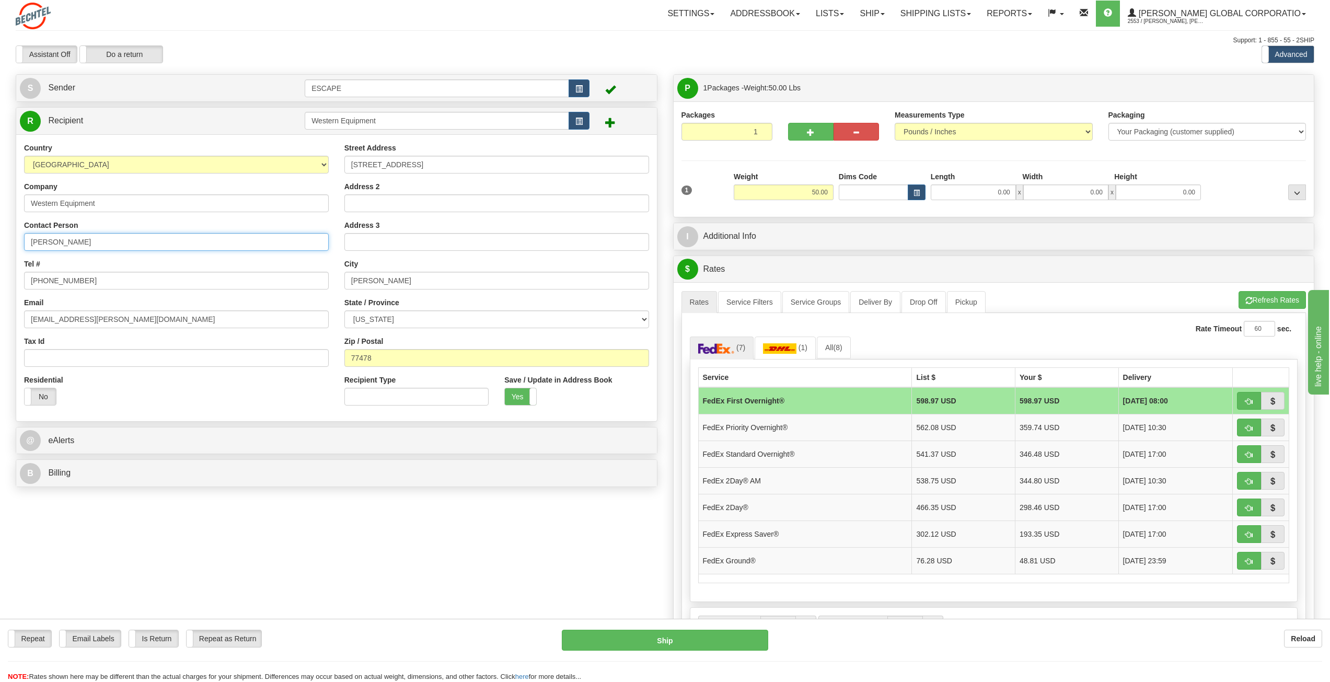
type input "[PERSON_NAME]"
drag, startPoint x: 418, startPoint y: 164, endPoint x: 320, endPoint y: 163, distance: 98.7
click at [315, 163] on div "Country [GEOGRAPHIC_DATA] [GEOGRAPHIC_DATA] [GEOGRAPHIC_DATA] [GEOGRAPHIC_DATA]…" at bounding box center [336, 278] width 640 height 271
paste input "[STREET_ADDRESS]"
type input "[STREET_ADDRESS]"
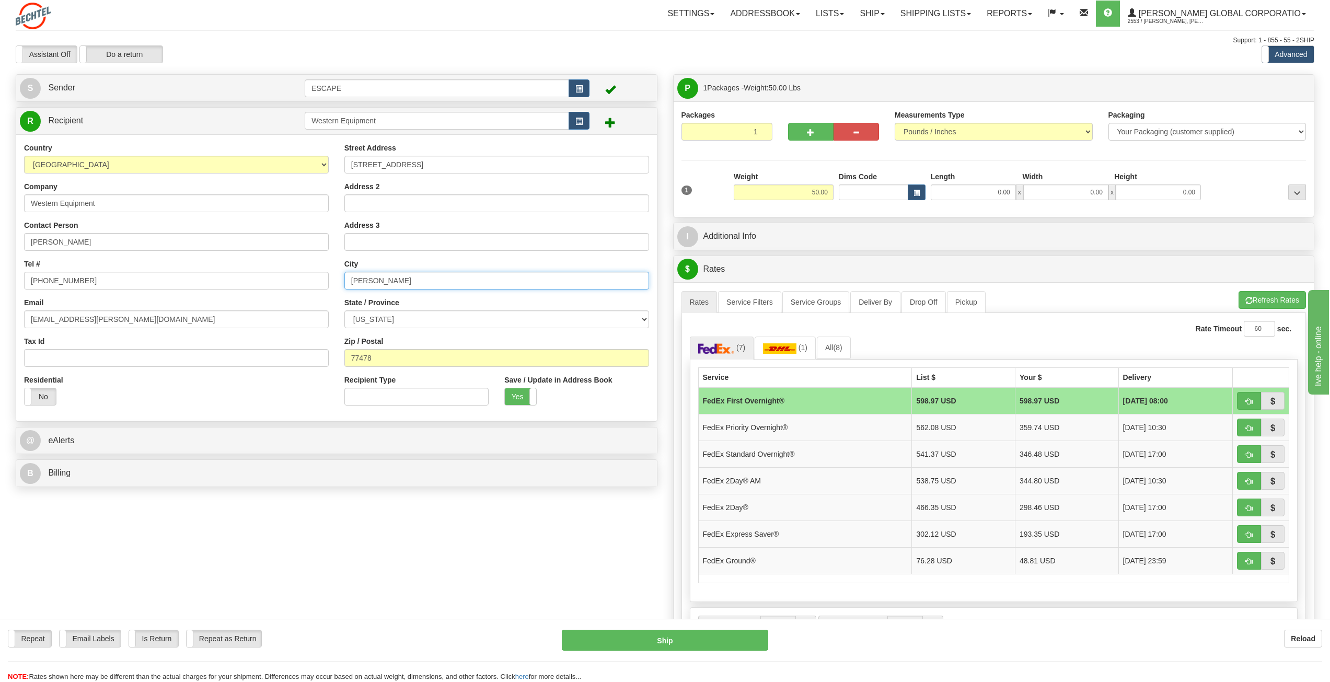
drag, startPoint x: 396, startPoint y: 284, endPoint x: 317, endPoint y: 277, distance: 79.1
click at [317, 277] on div "Country [GEOGRAPHIC_DATA] [GEOGRAPHIC_DATA] [GEOGRAPHIC_DATA] [GEOGRAPHIC_DATA]…" at bounding box center [336, 278] width 640 height 271
paste input "[GEOGRAPHIC_DATA]"
type input "[GEOGRAPHIC_DATA]"
click at [391, 323] on select "[US_STATE] [US_STATE] [US_STATE] [US_STATE] Armed Forces America Armed Forces E…" at bounding box center [496, 319] width 305 height 18
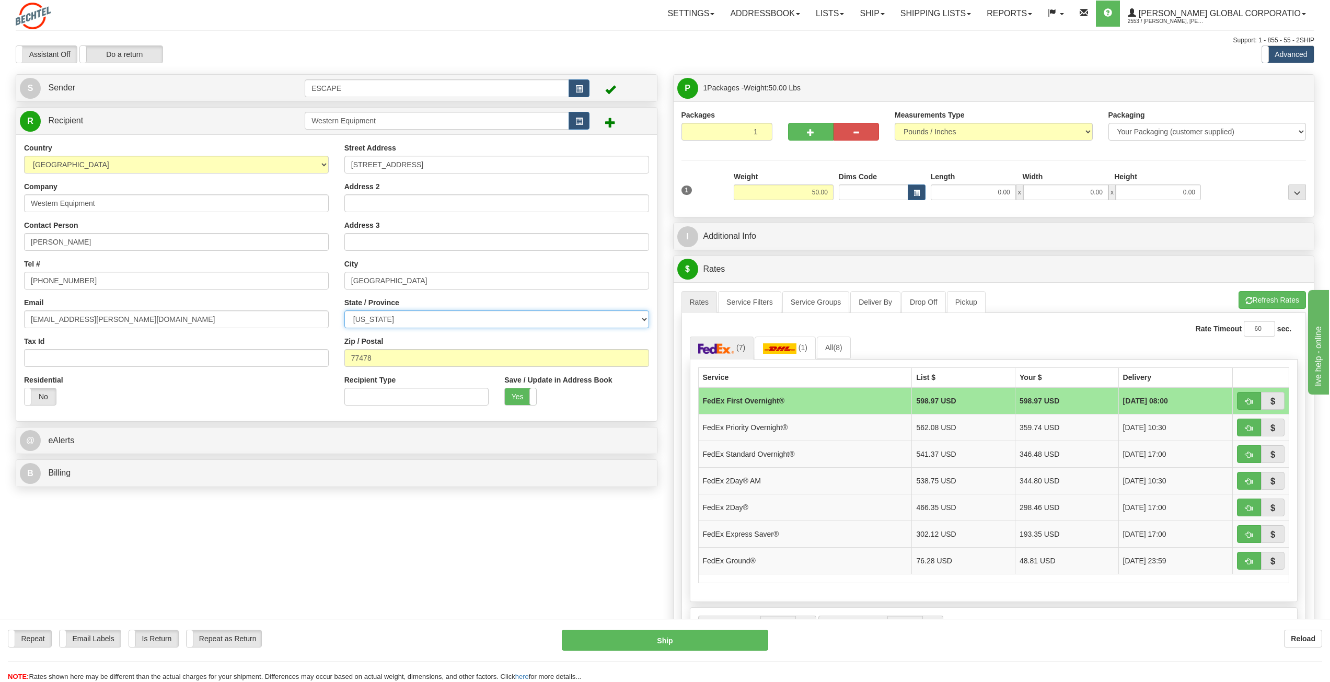
select select "UT"
click at [344, 310] on select "[US_STATE] [US_STATE] [US_STATE] [US_STATE] Armed Forces America Armed Forces E…" at bounding box center [496, 319] width 305 height 18
drag, startPoint x: 379, startPoint y: 360, endPoint x: 344, endPoint y: 353, distance: 36.3
click at [336, 358] on div "Street Address [STREET_ADDRESS] Address 2 Address 3 City [GEOGRAPHIC_DATA] Stat…" at bounding box center [496, 278] width 320 height 271
paste input "84104"
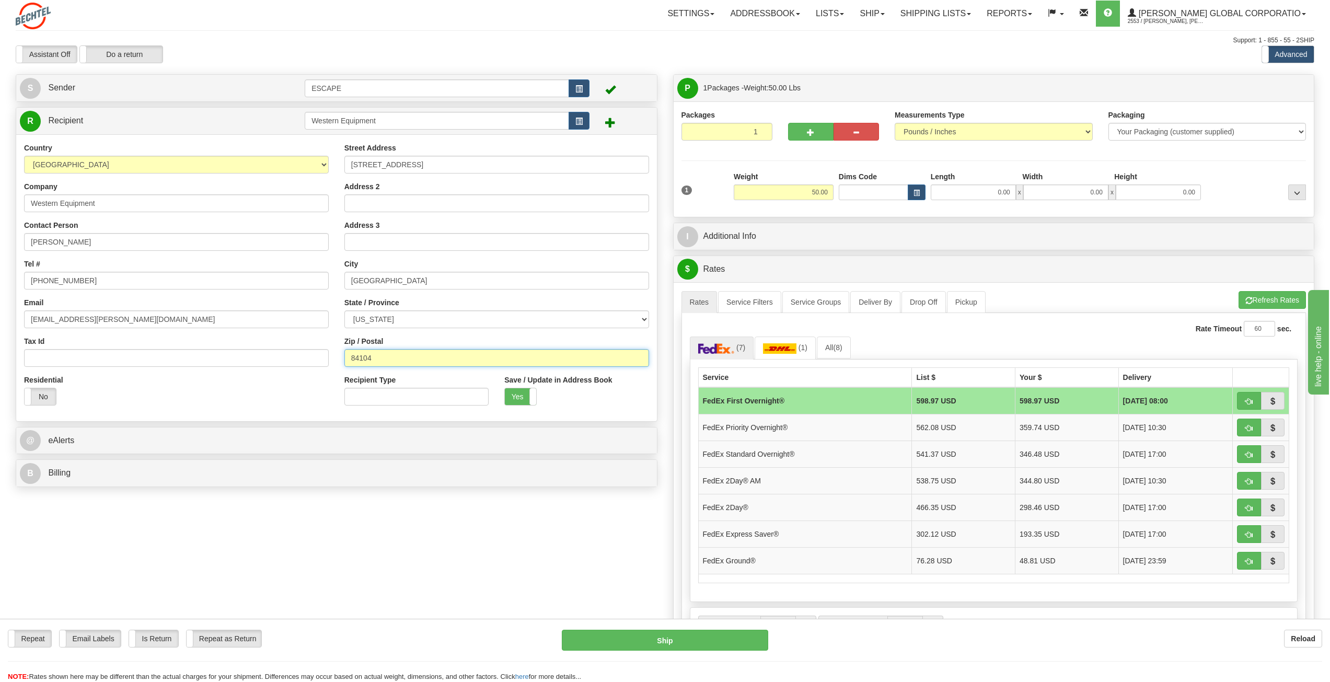
type input "84104"
drag, startPoint x: 90, startPoint y: 282, endPoint x: 34, endPoint y: 278, distance: 56.0
click at [34, 278] on input "[PHONE_NUMBER]" at bounding box center [176, 281] width 305 height 18
paste input "801) 661-5383"
type input "[PHONE_NUMBER]"
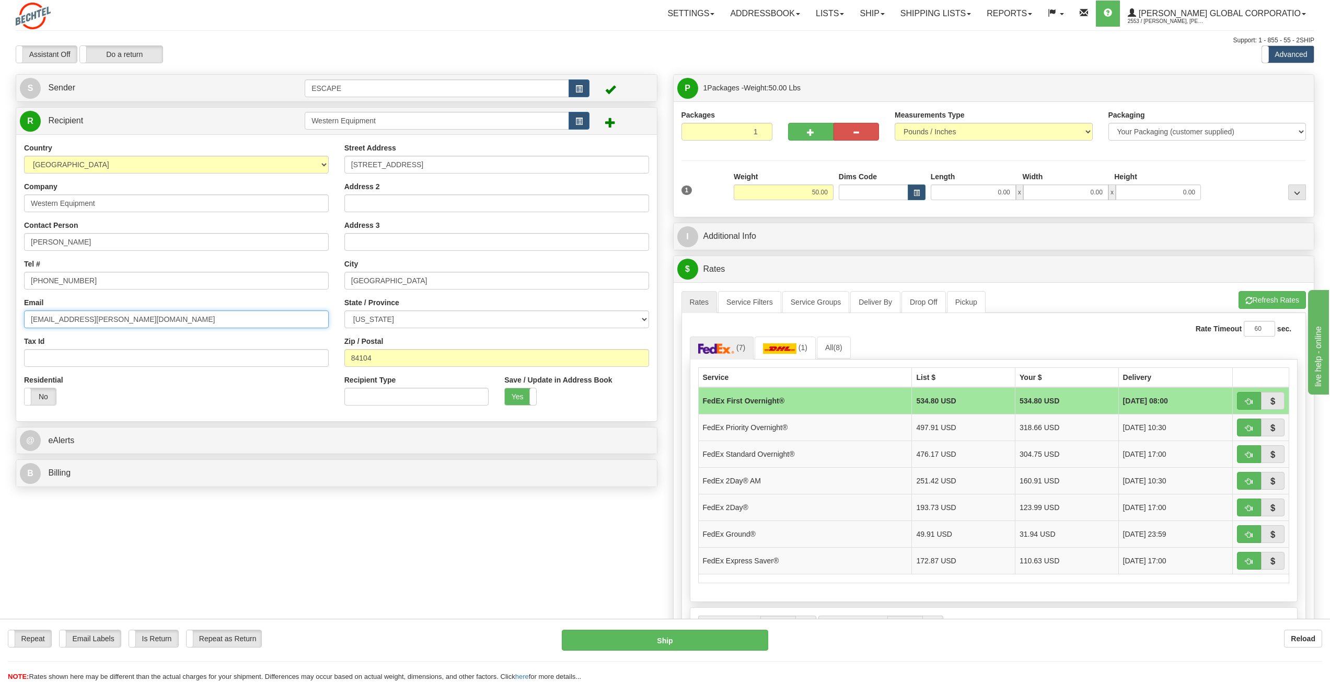
click at [128, 319] on input "[EMAIL_ADDRESS][PERSON_NAME][DOMAIN_NAME]" at bounding box center [176, 319] width 305 height 18
drag, startPoint x: 113, startPoint y: 321, endPoint x: -34, endPoint y: 318, distance: 147.3
click at [0, 318] on html "Training Course Close Toggle navigation Settings Shipping Preferences New Sende…" at bounding box center [665, 341] width 1330 height 682
paste input "austinm@westernequipmentsolutions"
type input "[EMAIL_ADDRESS][DOMAIN_NAME]"
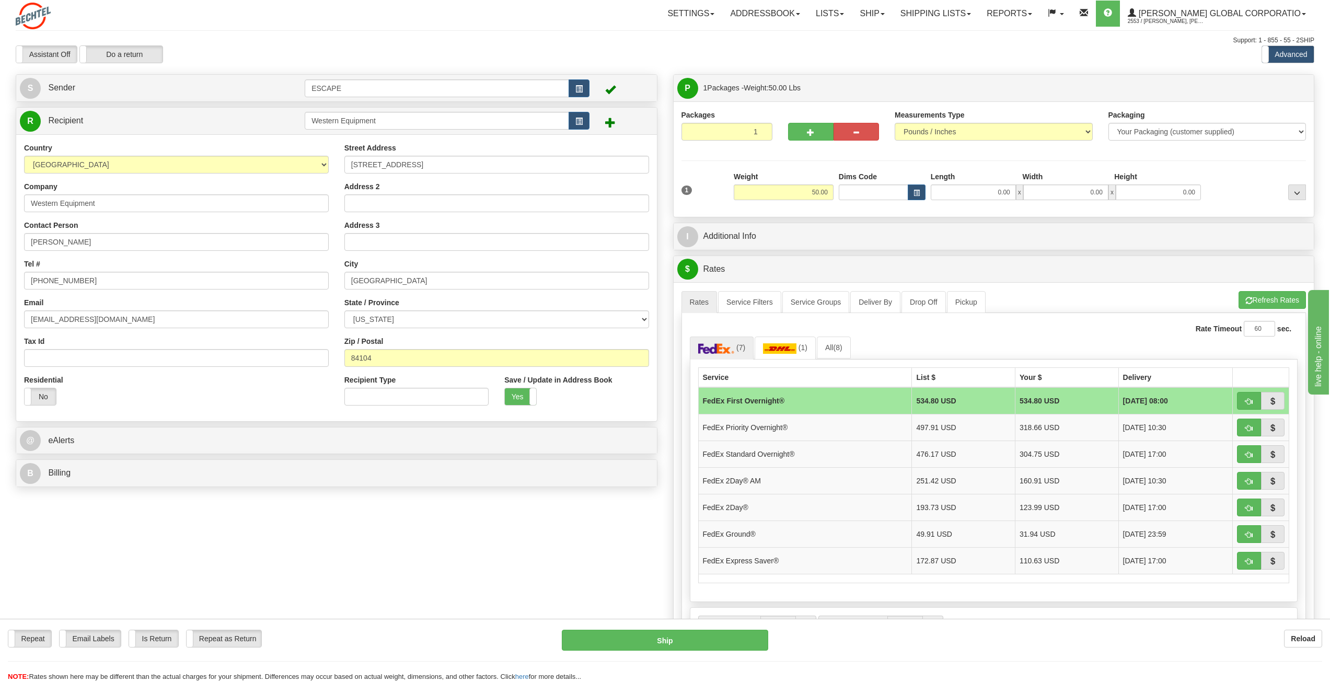
click at [534, 535] on div "Create a label for the return Create Pickup Without Label S" at bounding box center [665, 423] width 1314 height 698
click at [1254, 295] on button "Refresh Rates" at bounding box center [1271, 300] width 67 height 18
click at [174, 80] on link "S Sender" at bounding box center [162, 87] width 285 height 21
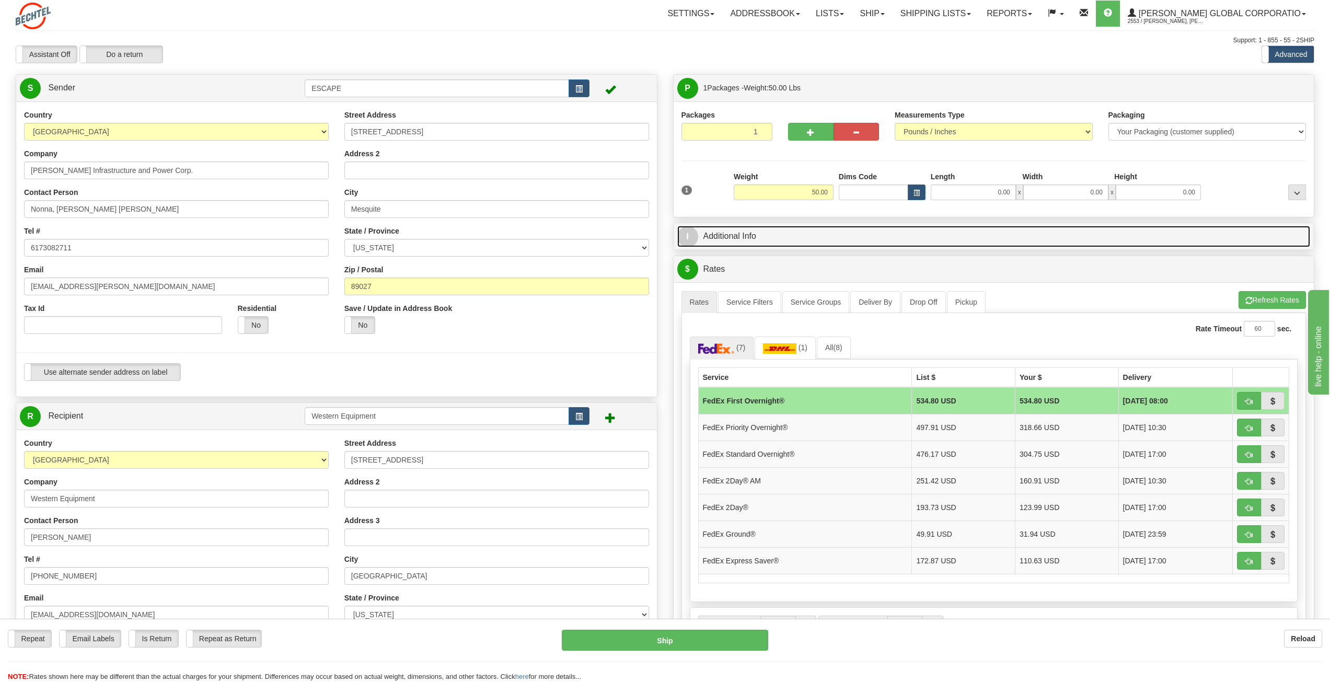
click at [725, 236] on link "I Additional Info" at bounding box center [993, 236] width 633 height 21
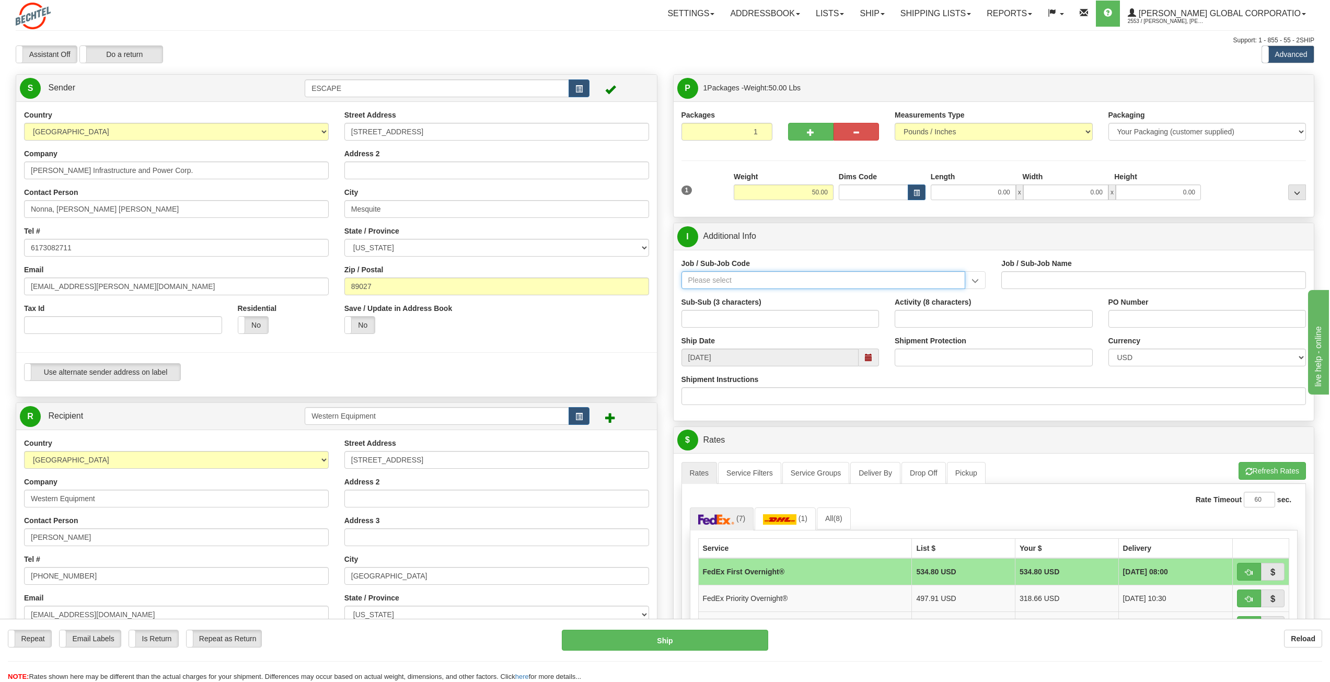
click at [906, 279] on input "Job / Sub-Job Code" at bounding box center [823, 280] width 284 height 18
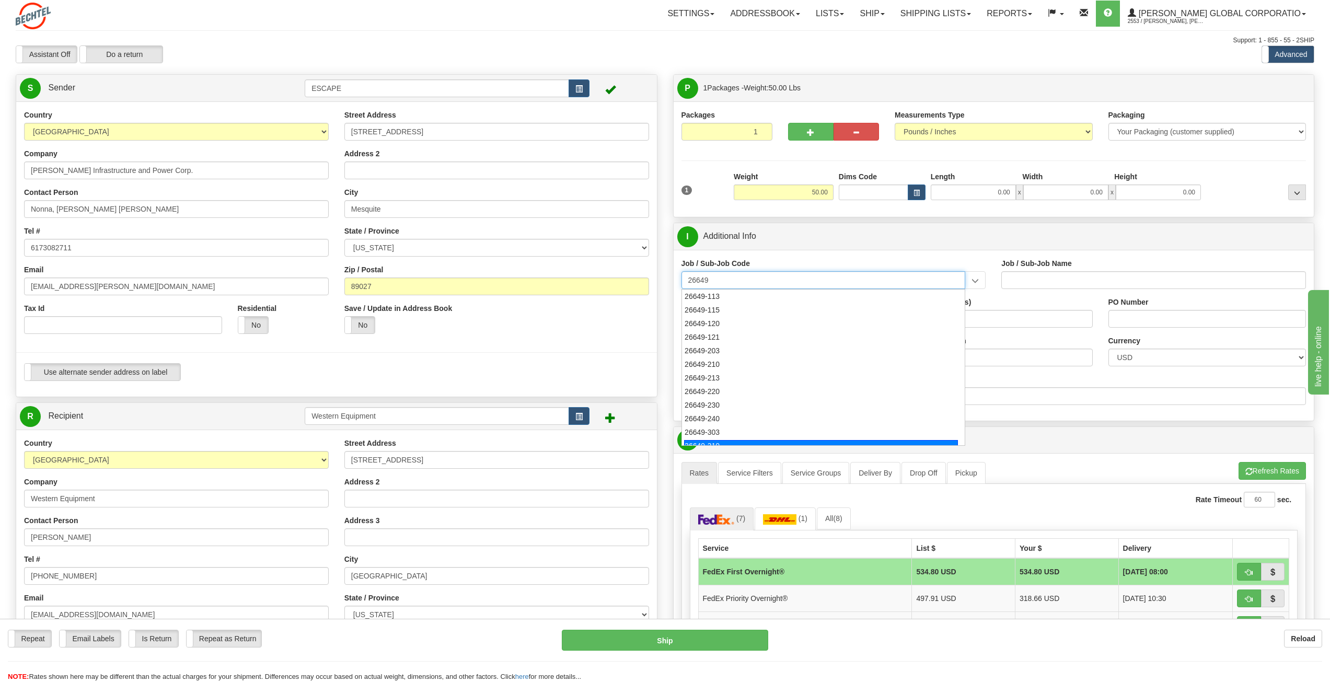
scroll to position [104, 0]
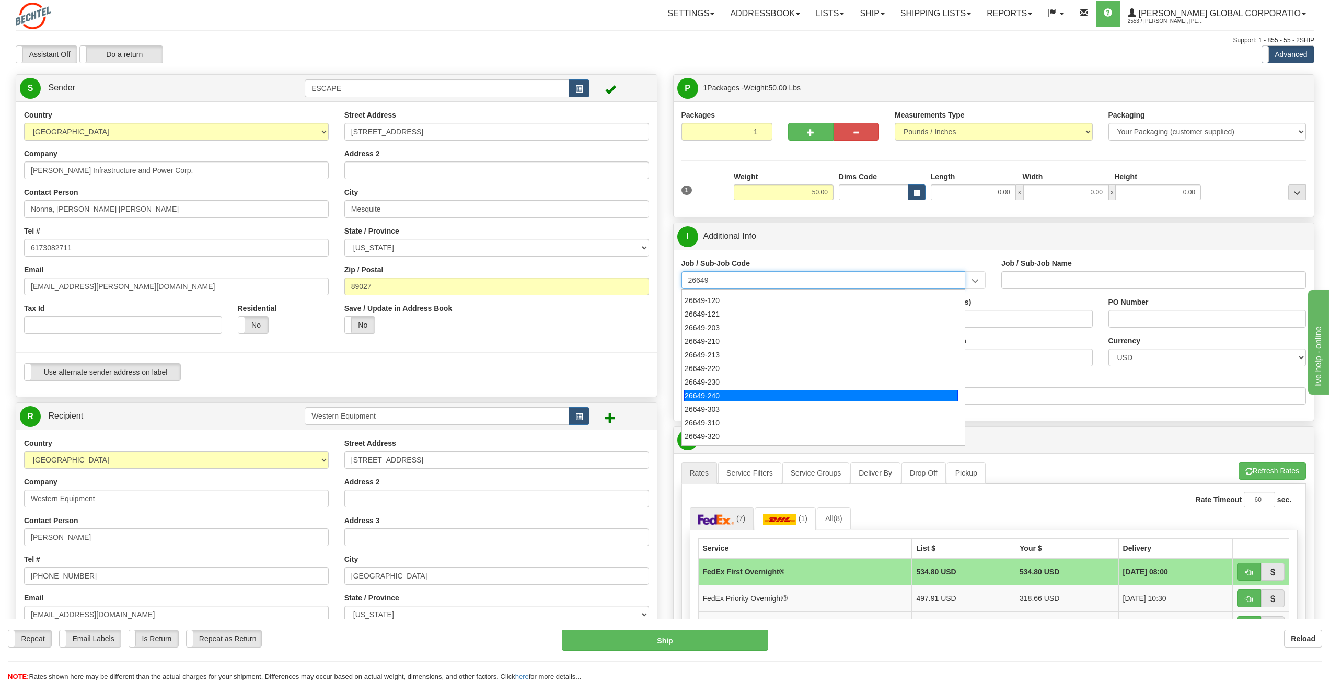
click at [719, 394] on div "26649-240" at bounding box center [821, 395] width 274 height 11
type input "26649-240"
type input "ESCAPE SOLAR PROJECT - MATERIALS"
type input "26649-240"
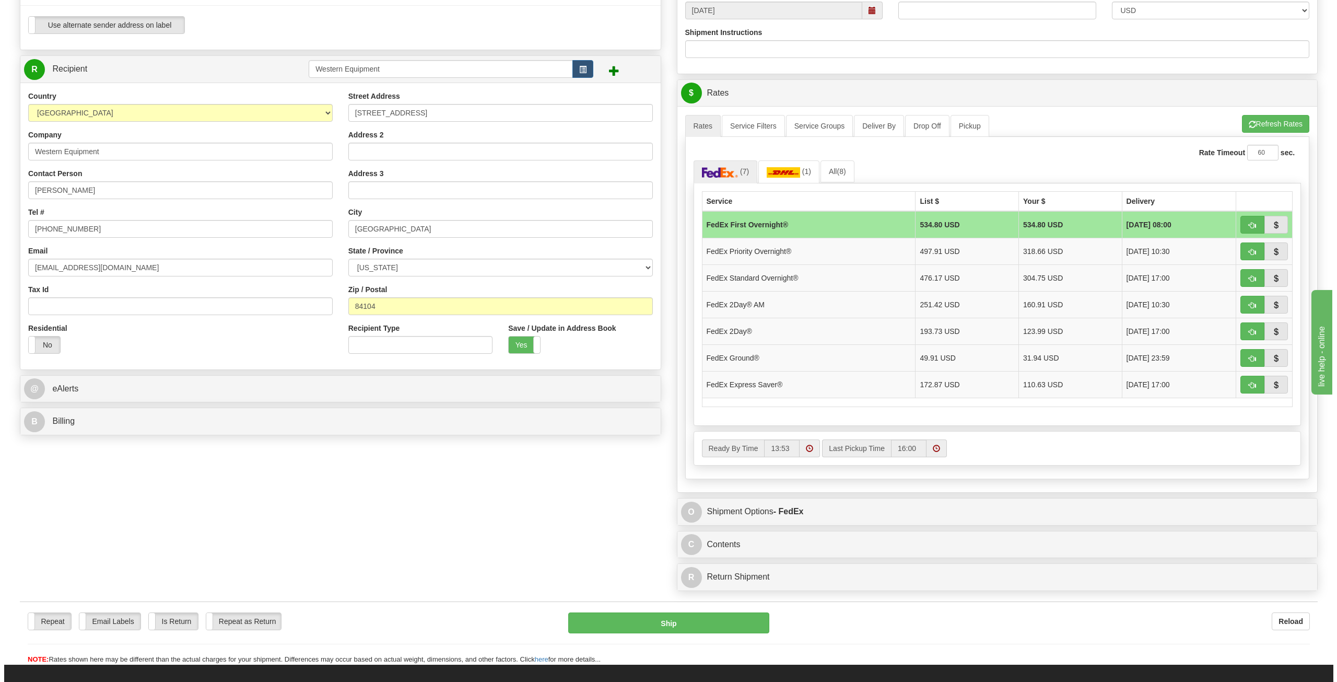
scroll to position [366, 0]
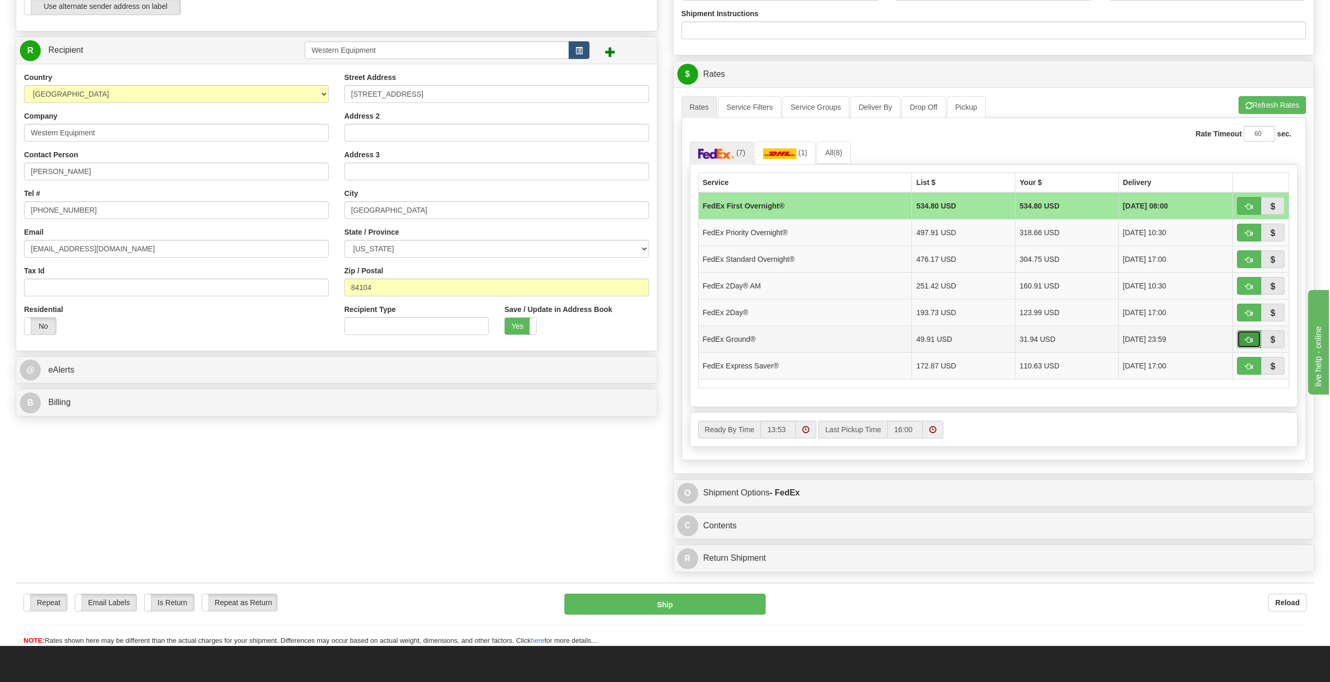
click at [1246, 336] on span "button" at bounding box center [1248, 339] width 7 height 7
type input "92"
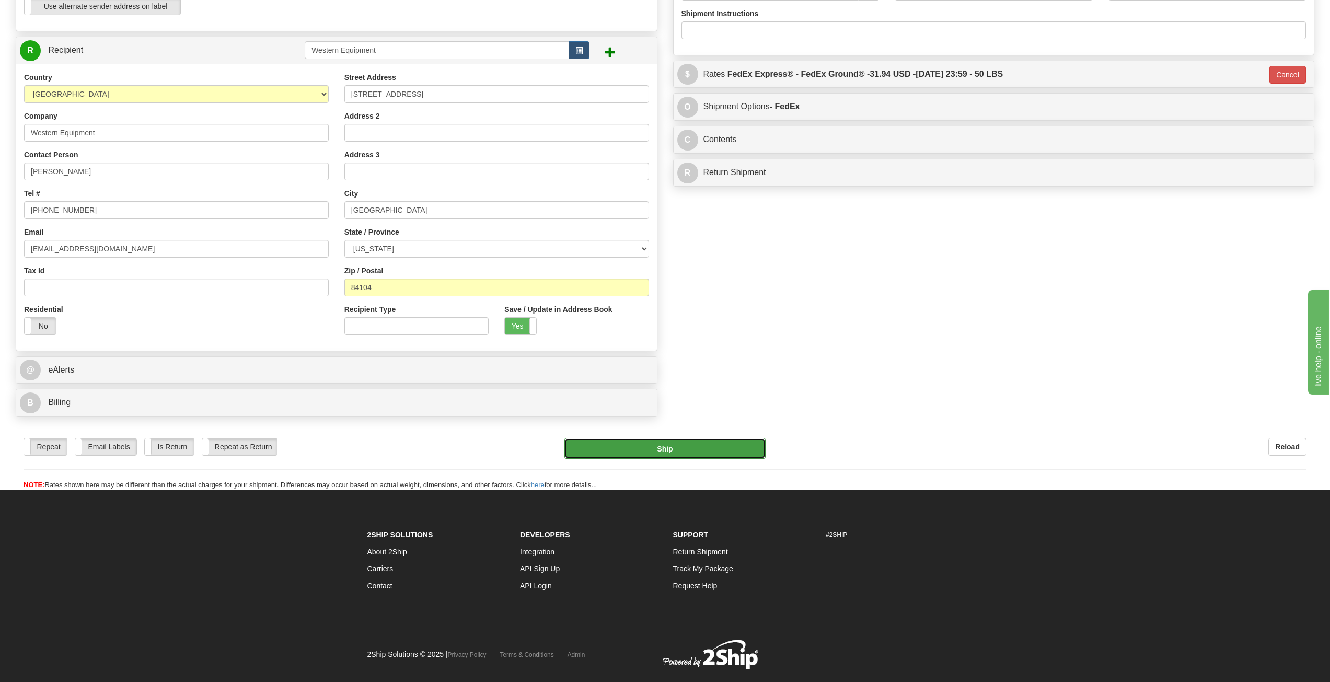
click at [648, 442] on button "Ship" at bounding box center [664, 448] width 201 height 21
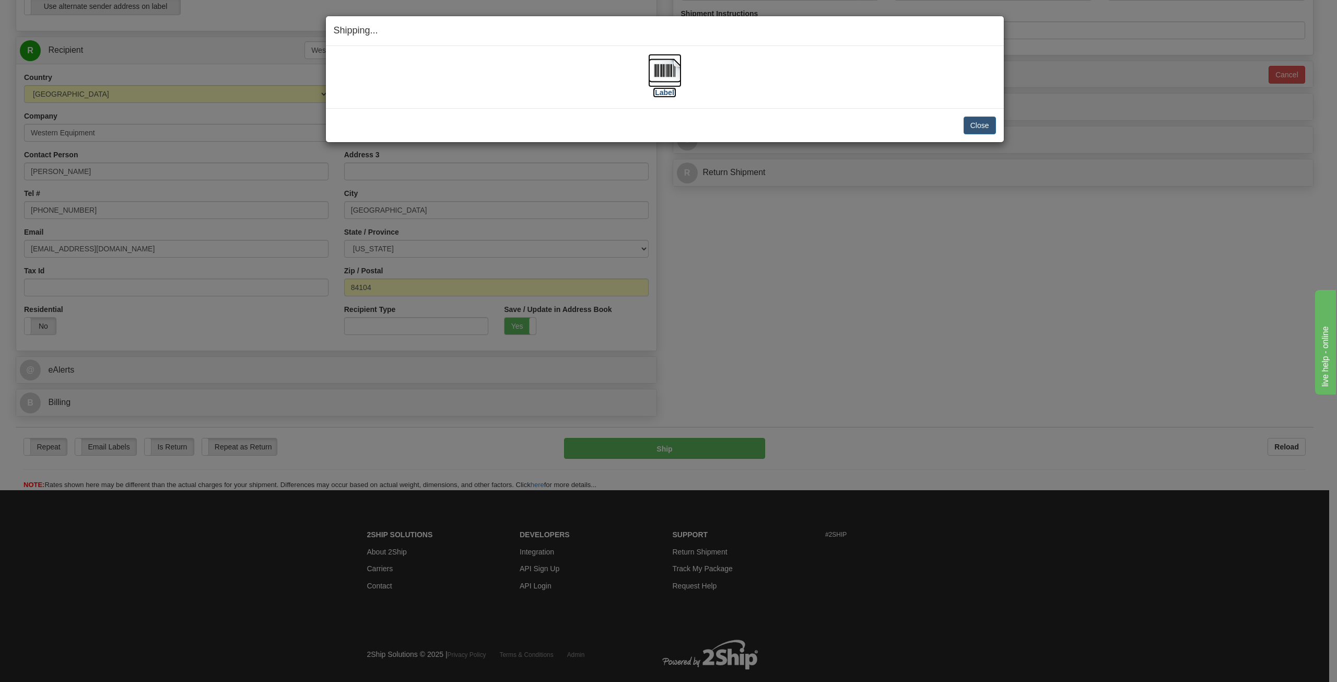
click at [661, 73] on img at bounding box center [664, 70] width 33 height 33
click at [665, 73] on img at bounding box center [664, 70] width 33 height 33
